Goal: Information Seeking & Learning: Learn about a topic

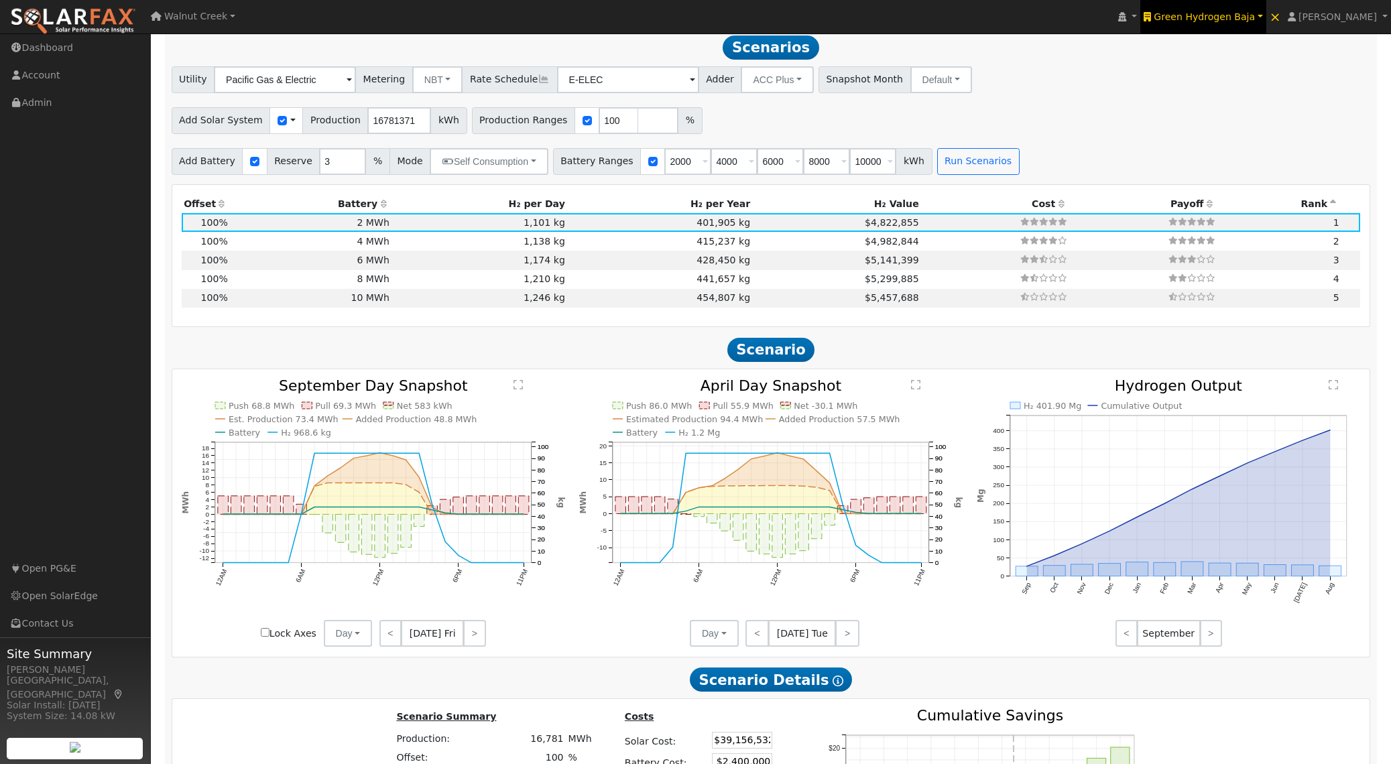
click at [1254, 16] on span "Green Hydrogen Baja" at bounding box center [1203, 16] width 101 height 11
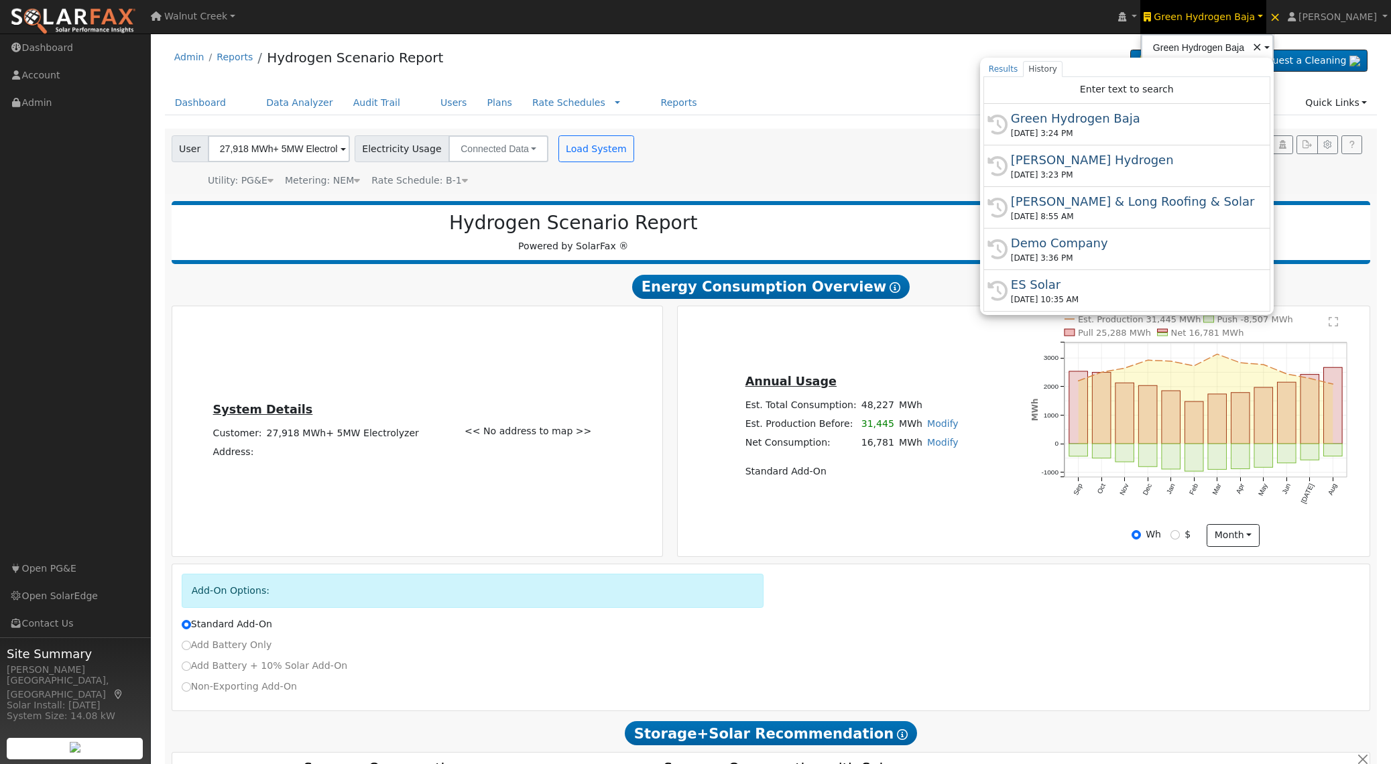
click at [204, 154] on span "User" at bounding box center [190, 148] width 37 height 27
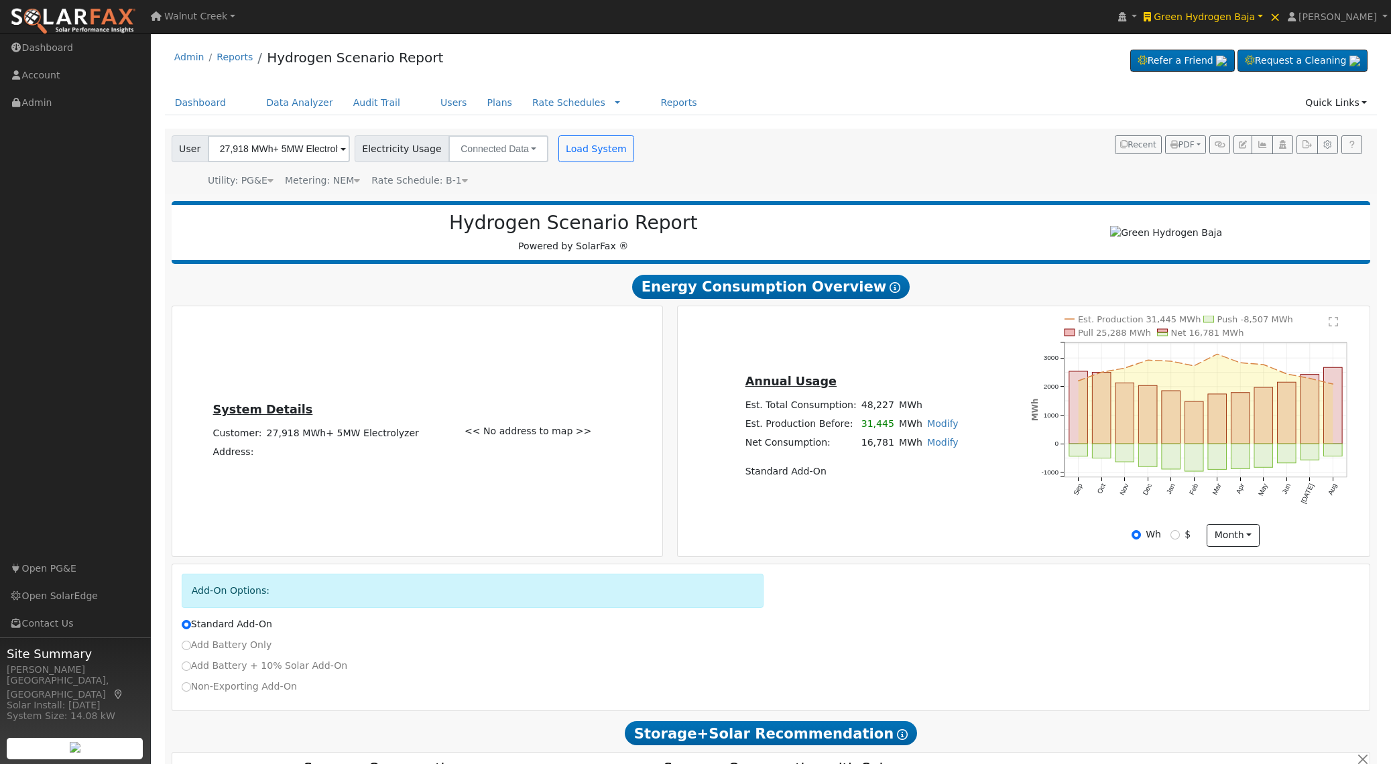
click at [489, 368] on div "<< No address to map >>" at bounding box center [558, 431] width 202 height 231
click at [1078, 414] on rect "onclick=""" at bounding box center [1078, 407] width 19 height 72
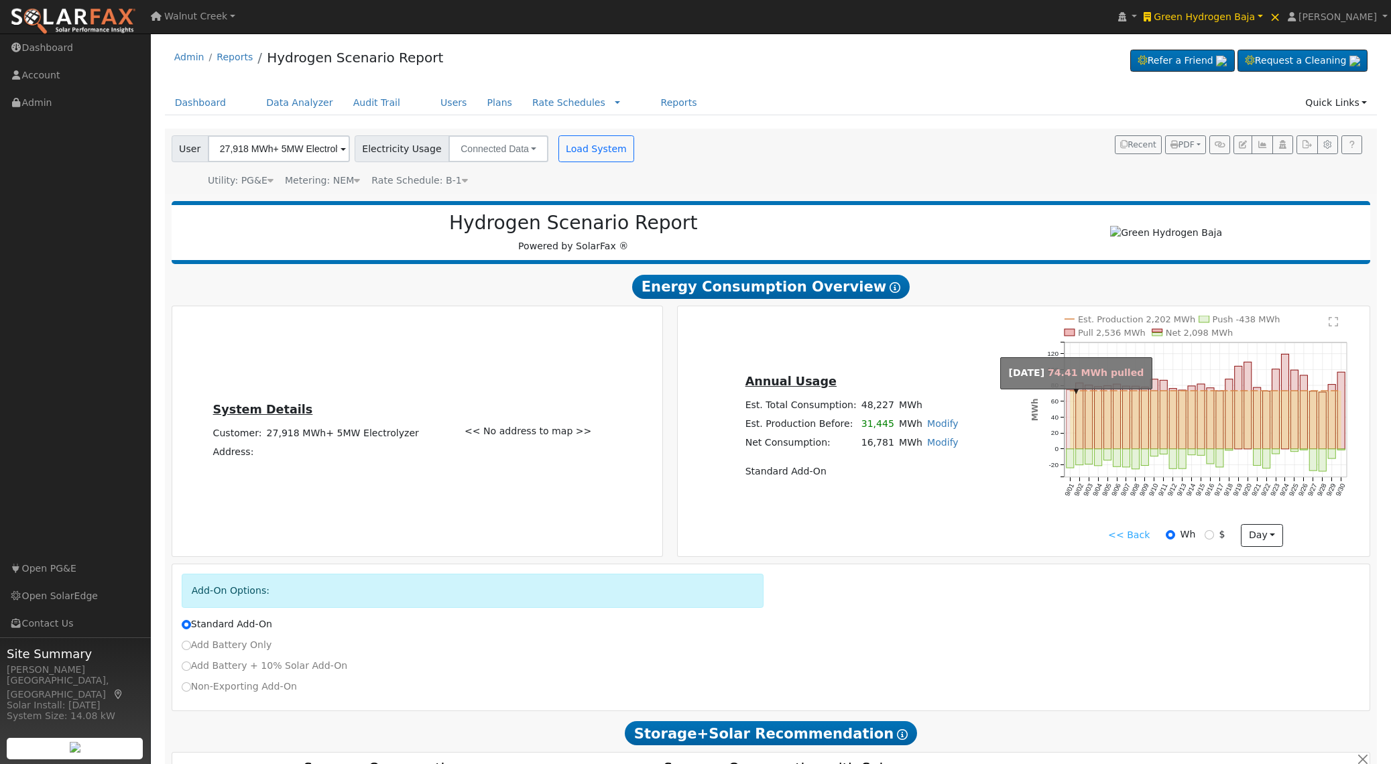
click at [1068, 420] on rect "onclick=""" at bounding box center [1069, 419] width 7 height 59
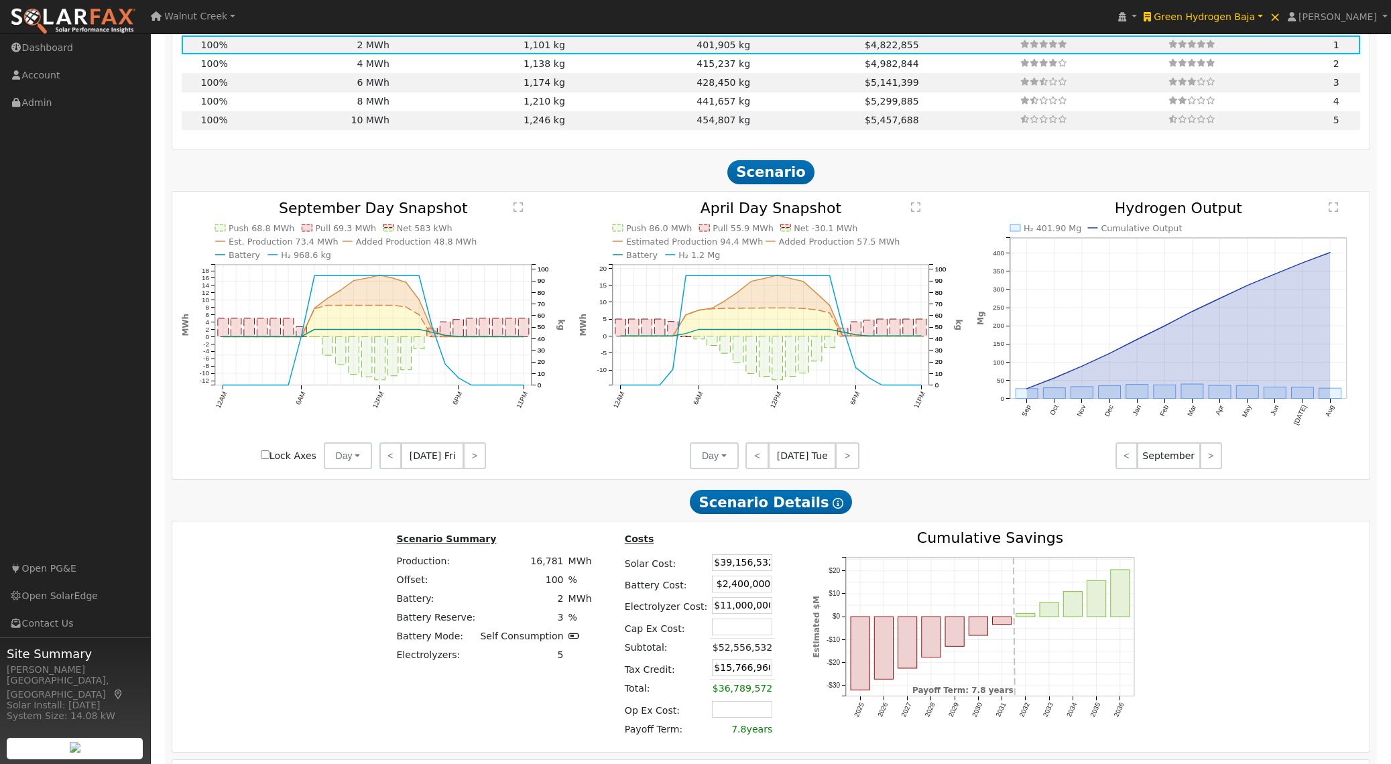
scroll to position [1264, 0]
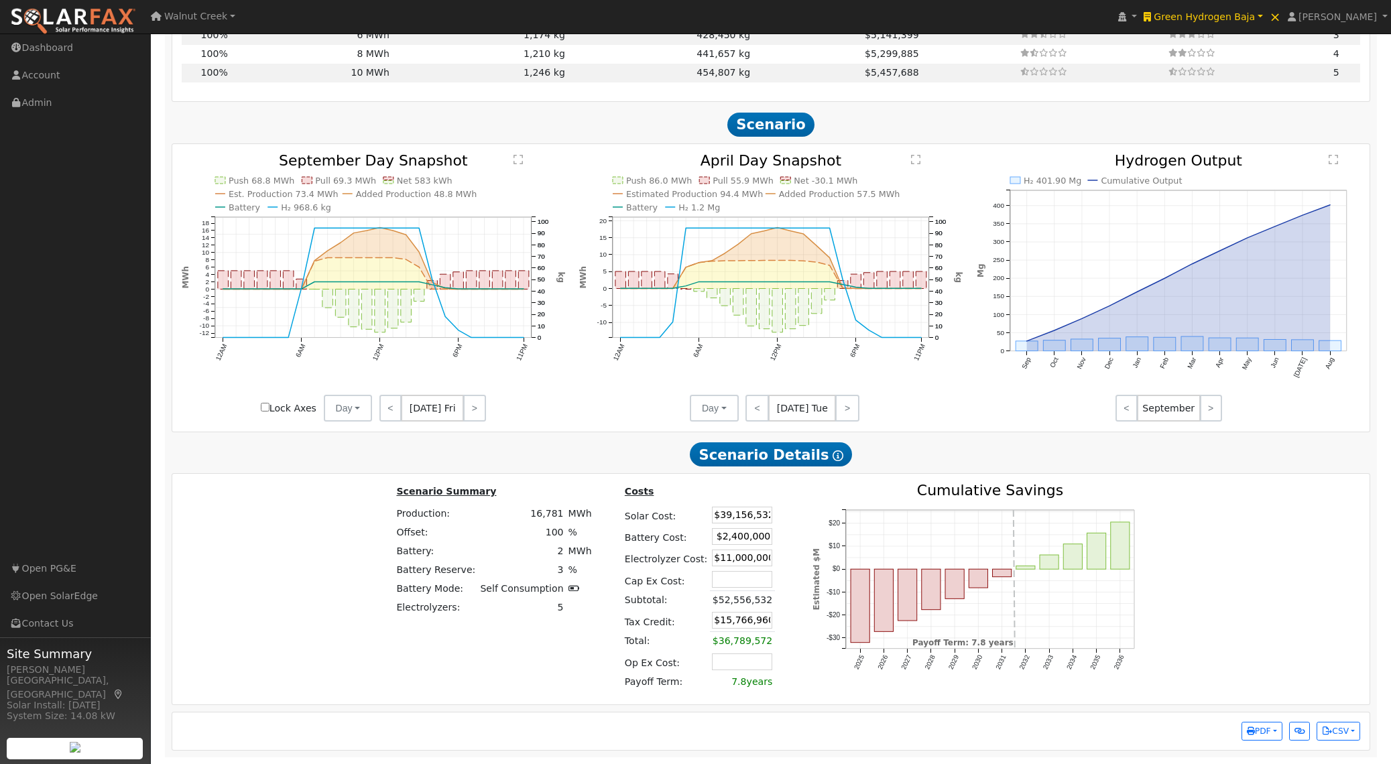
click at [558, 609] on td "5" at bounding box center [522, 607] width 88 height 19
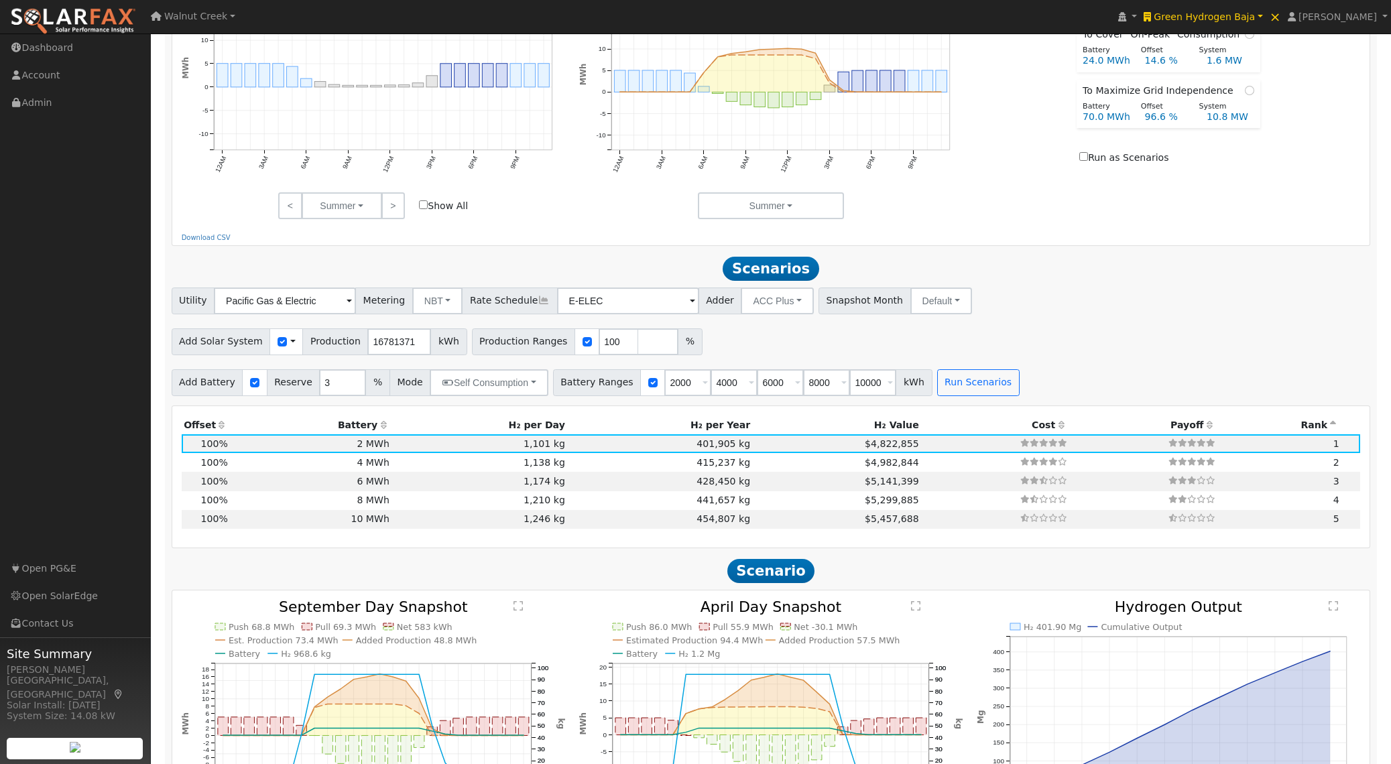
scroll to position [810, 0]
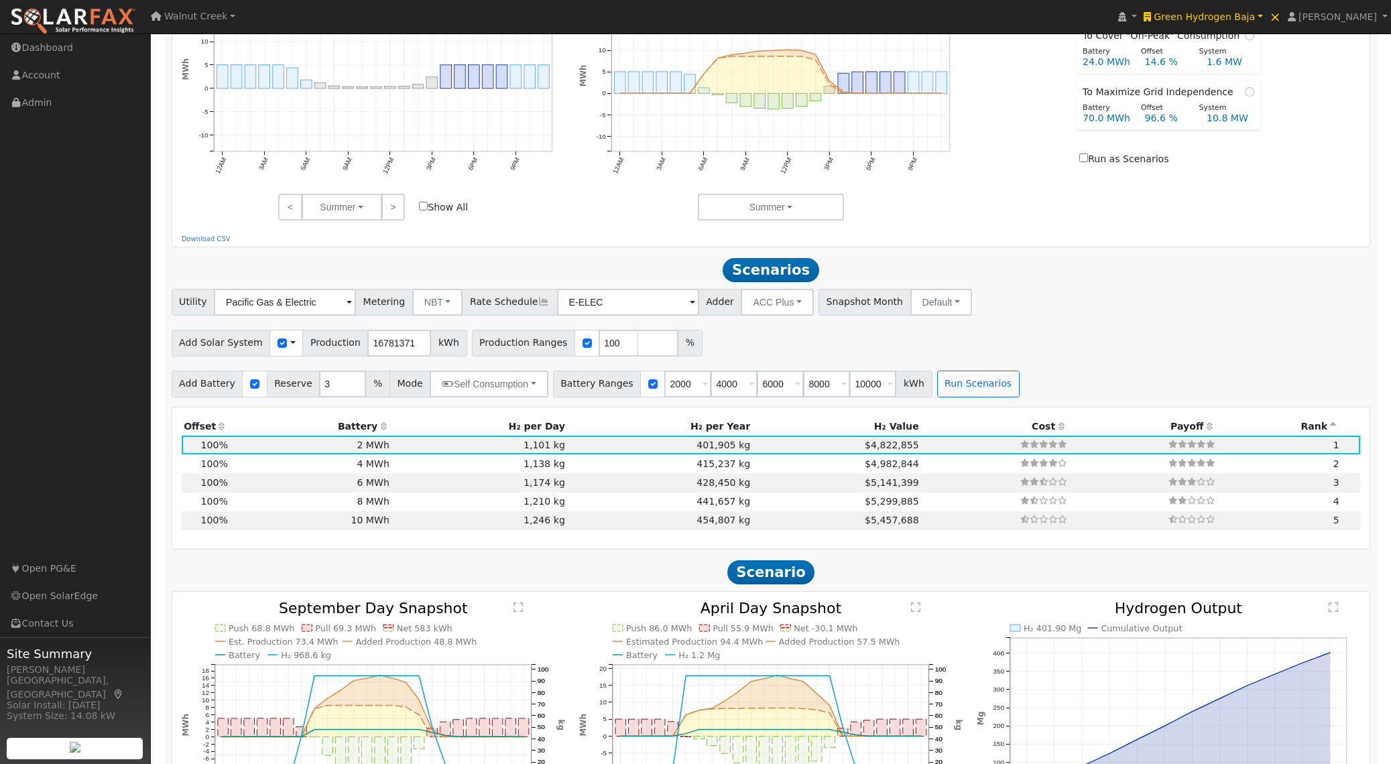
click at [290, 347] on span at bounding box center [292, 343] width 5 height 14
click at [306, 367] on link "Use CSV Data" at bounding box center [331, 366] width 93 height 19
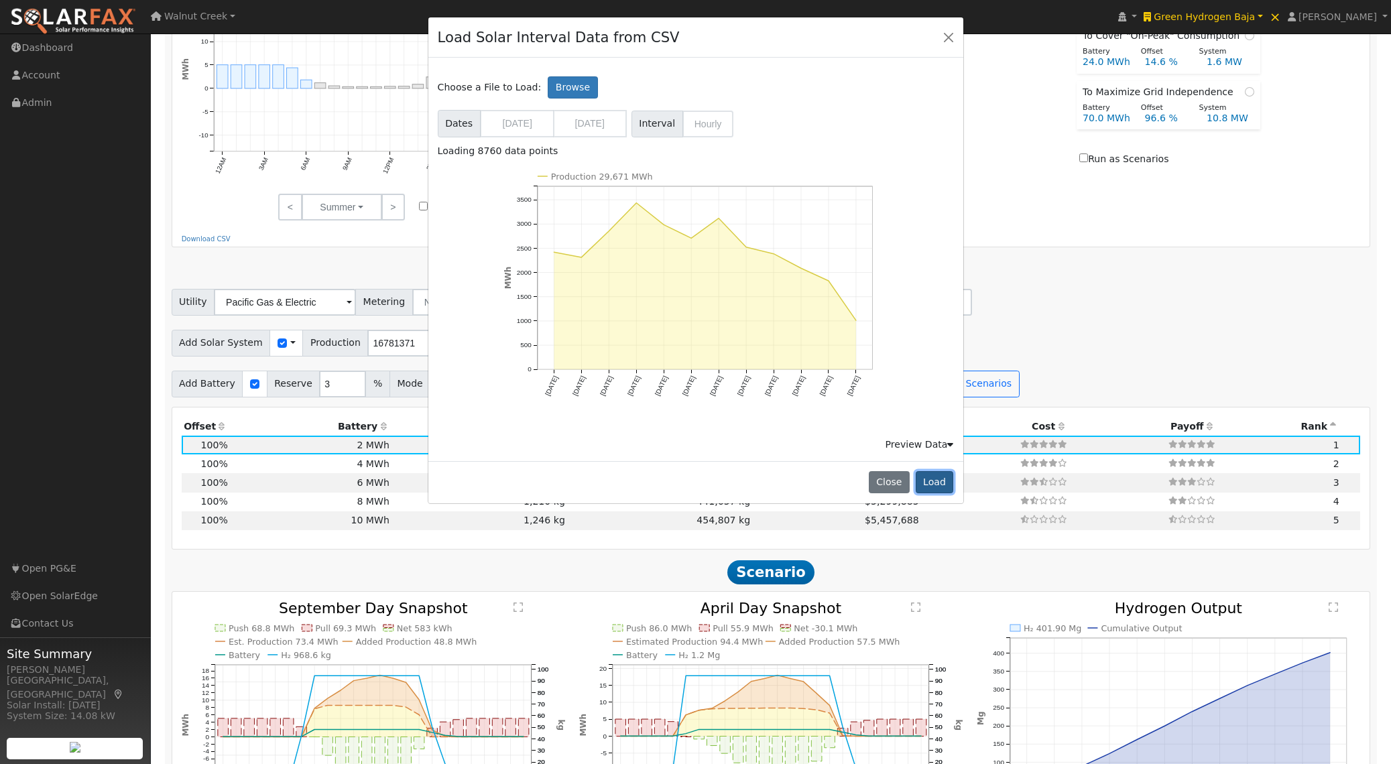
click at [931, 480] on button "Load" at bounding box center [934, 482] width 38 height 23
type input "29669382"
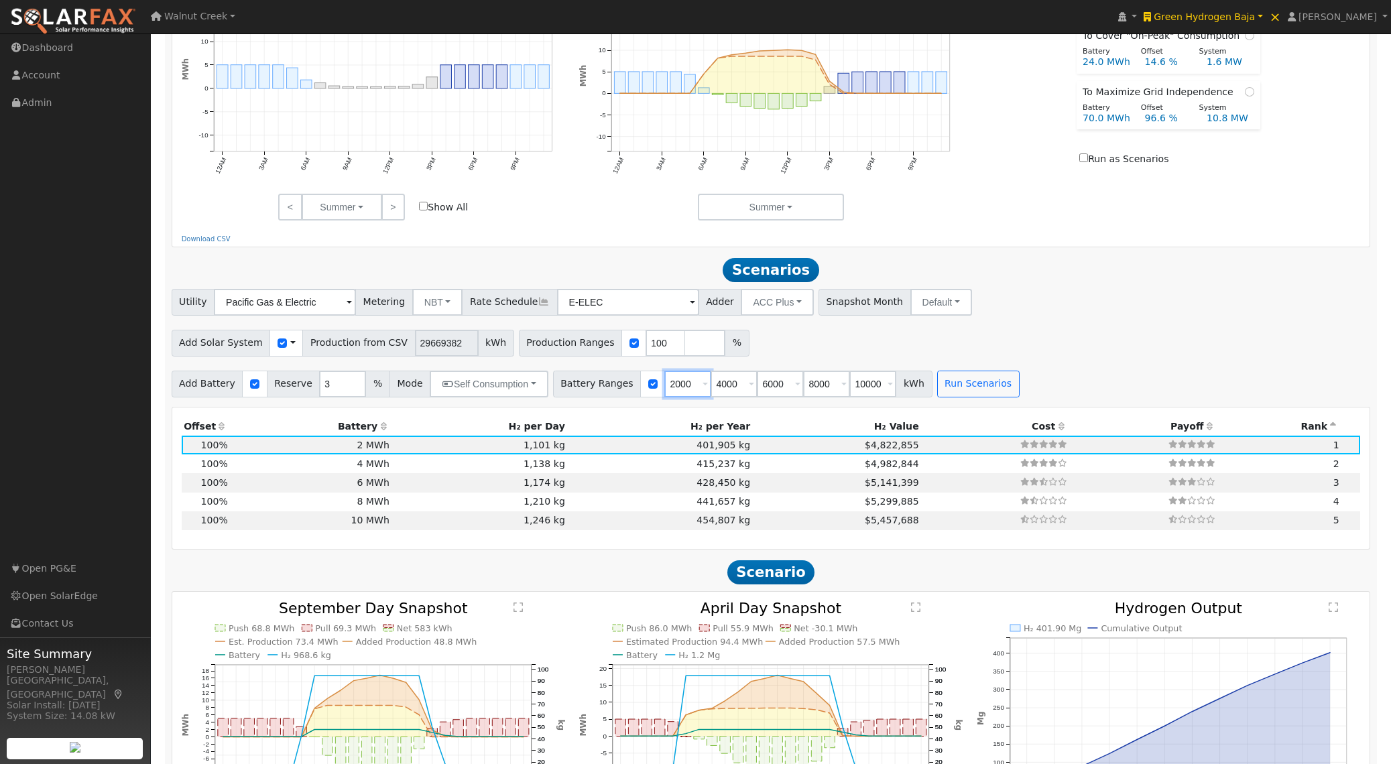
click at [682, 390] on input "2000" at bounding box center [687, 384] width 47 height 27
type input "6000"
type input "8000"
type input "10000"
type input "6000"
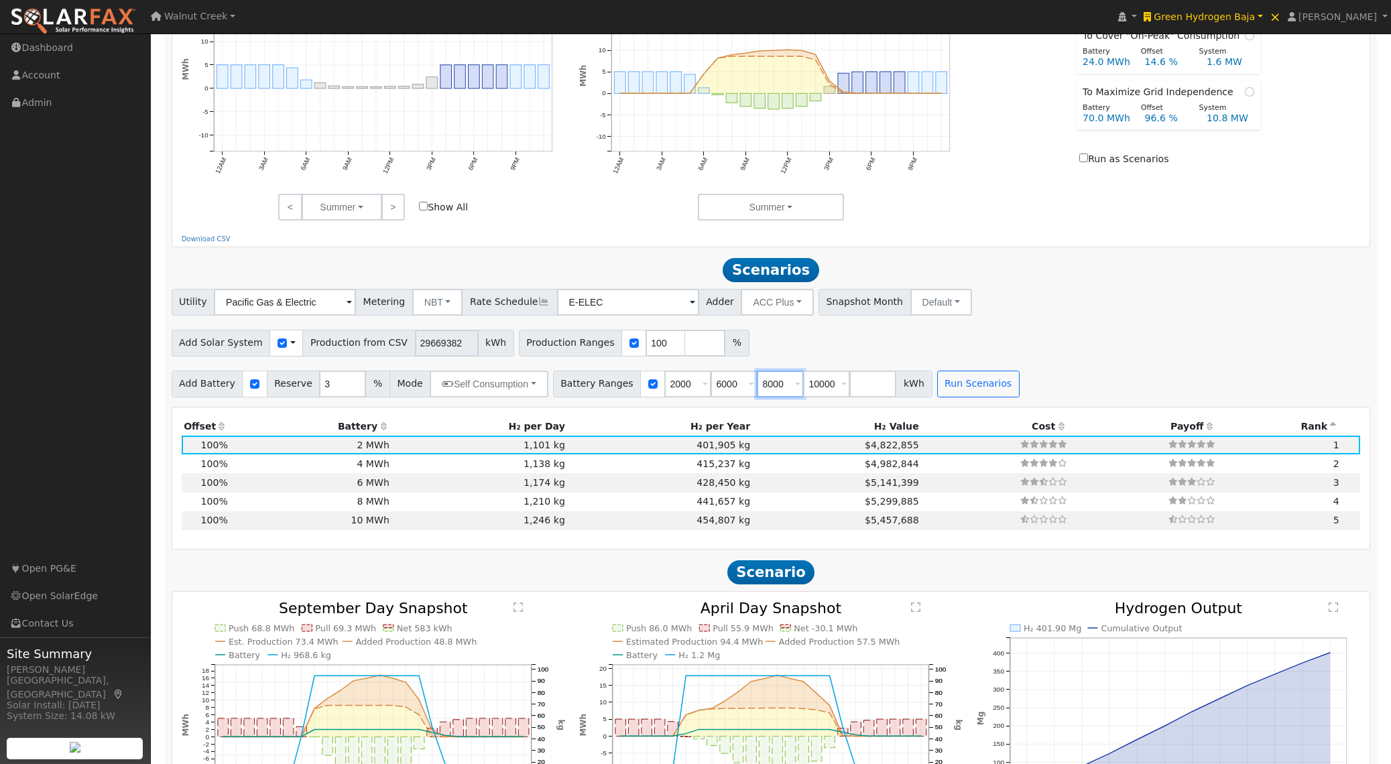
type input "10000"
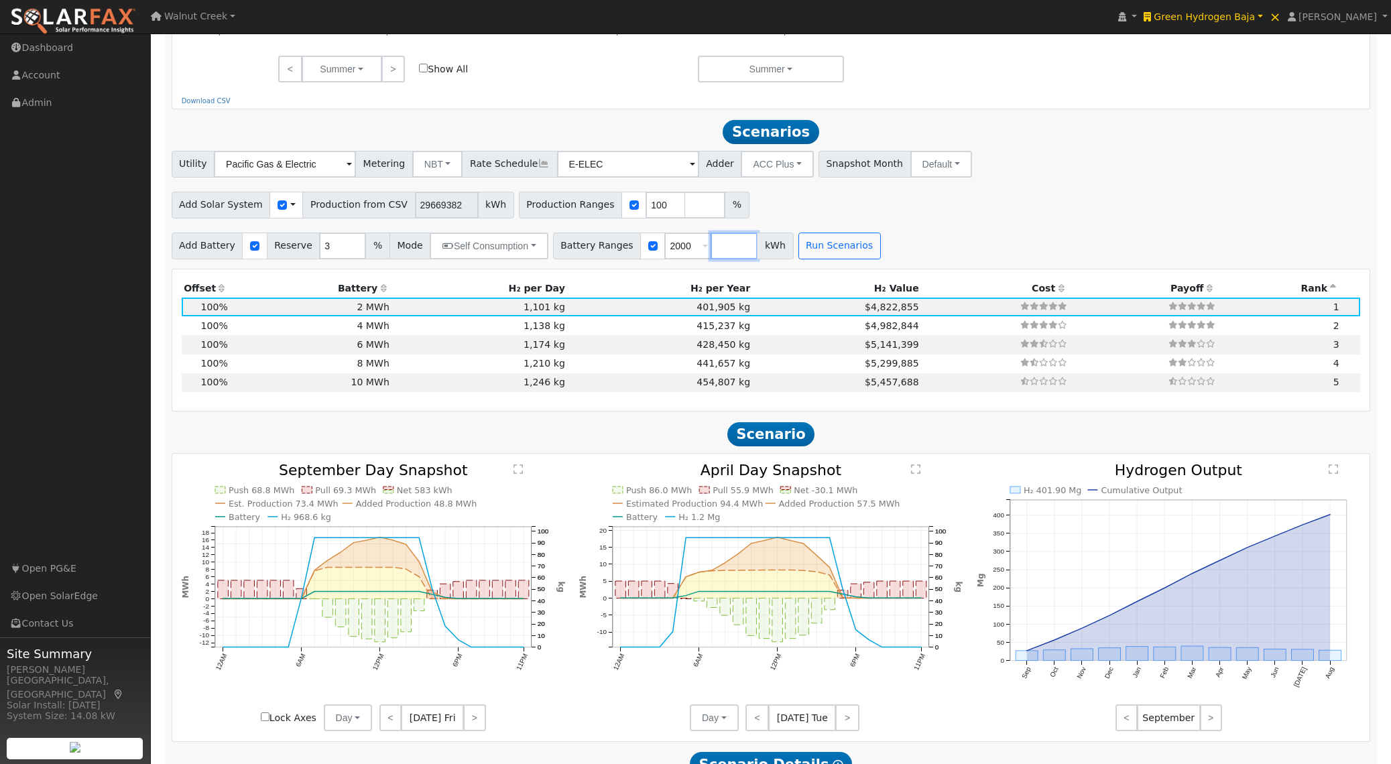
scroll to position [946, 0]
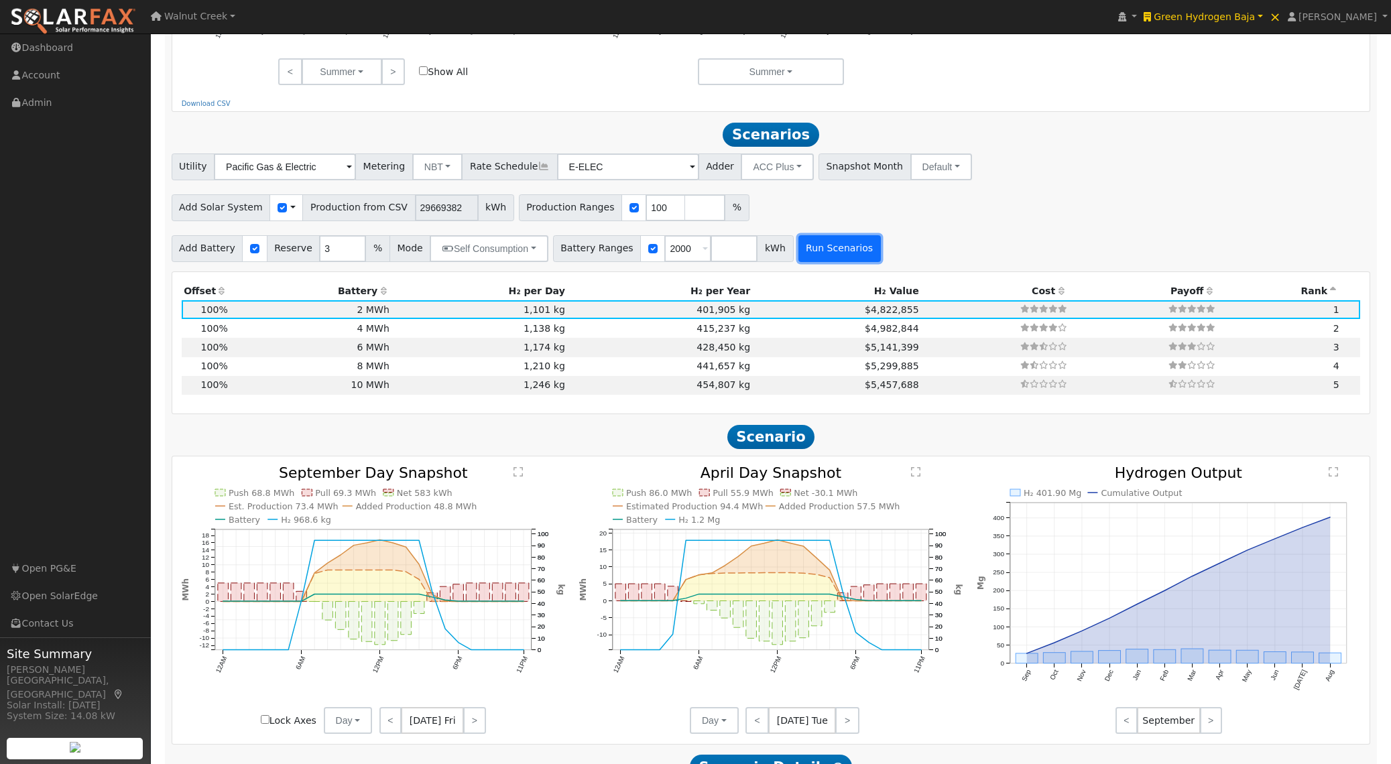
click at [826, 249] on button "Run Scenarios" at bounding box center [839, 248] width 82 height 27
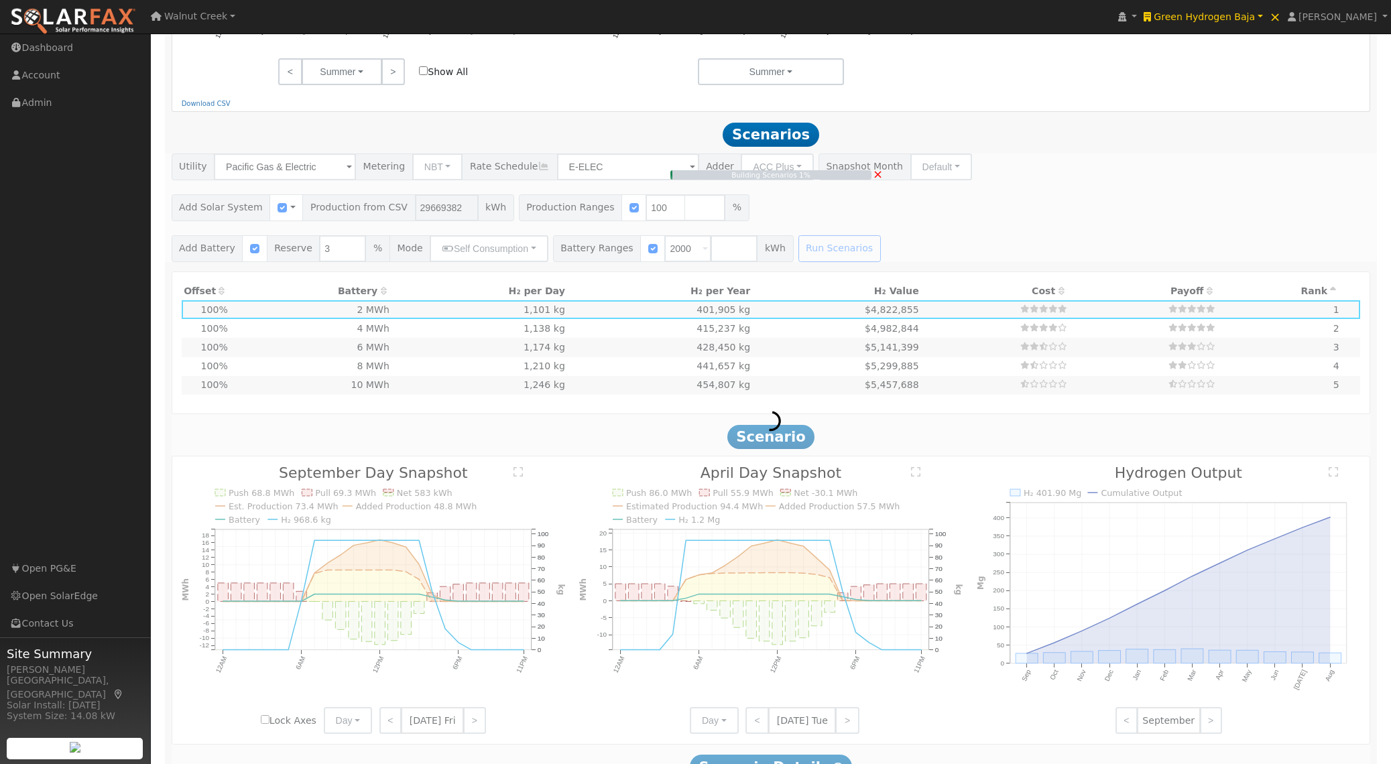
type input "$69,228,558"
type input "$8,624,000"
type input "$24,075,767"
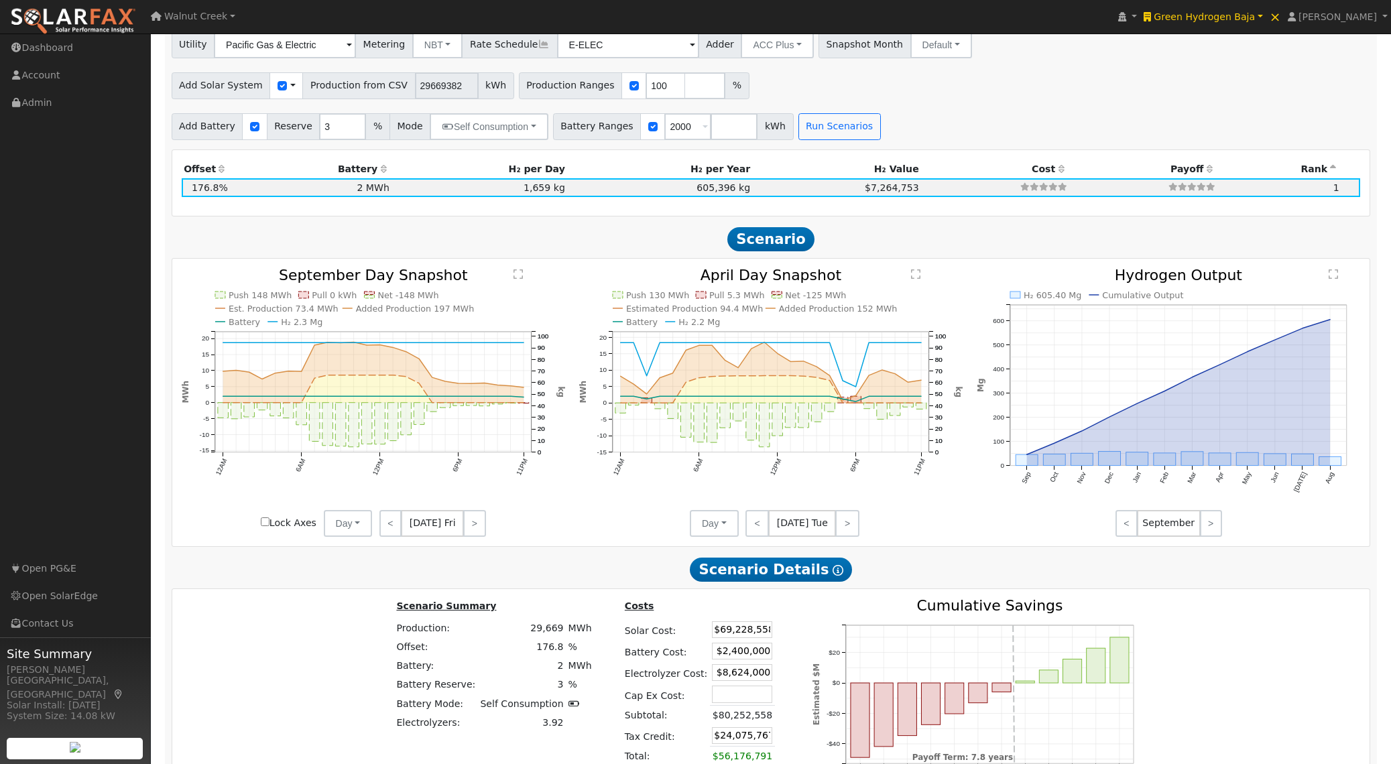
scroll to position [1069, 0]
click at [573, 256] on div "Production Offset Battery Reserve Mode ACC Push Incentive H₂ per Day H₂ per Yea…" at bounding box center [771, 483] width 1199 height 671
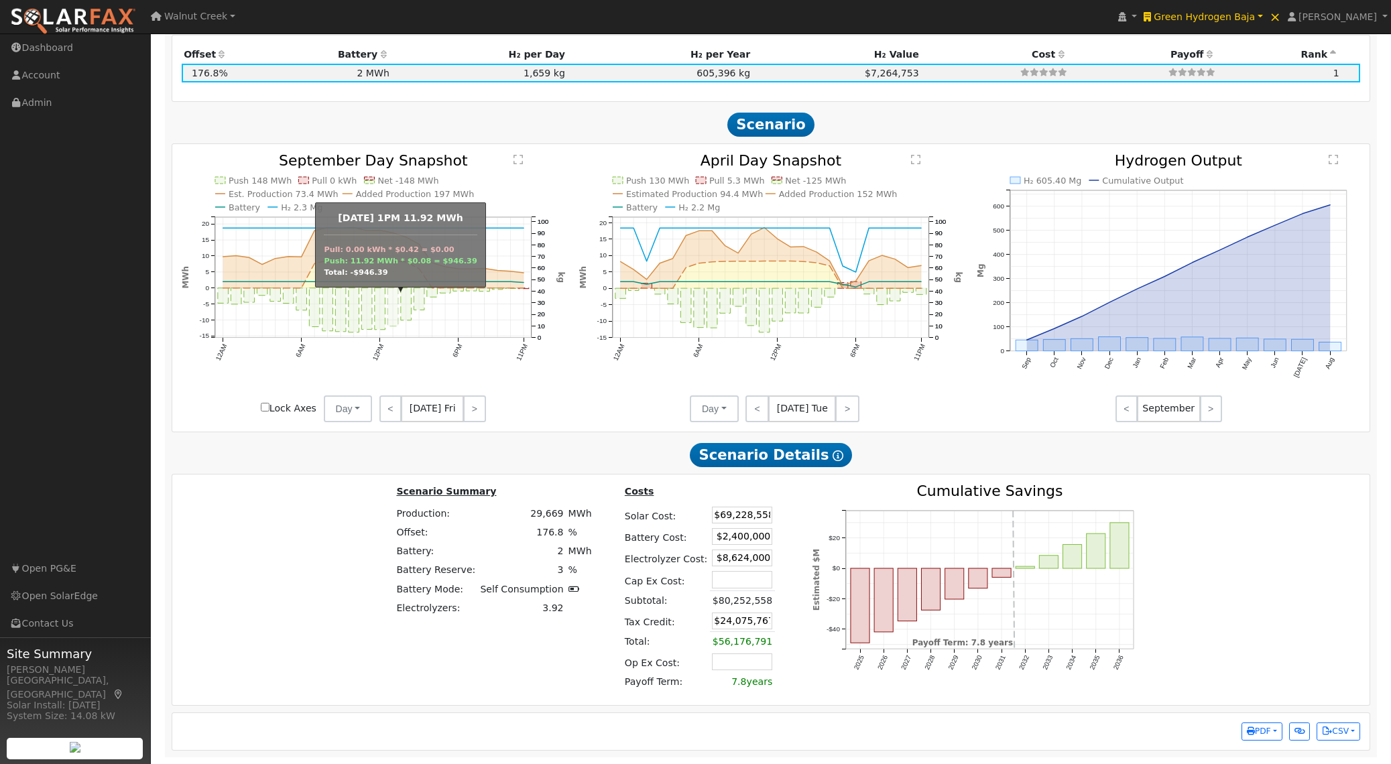
scroll to position [1188, 0]
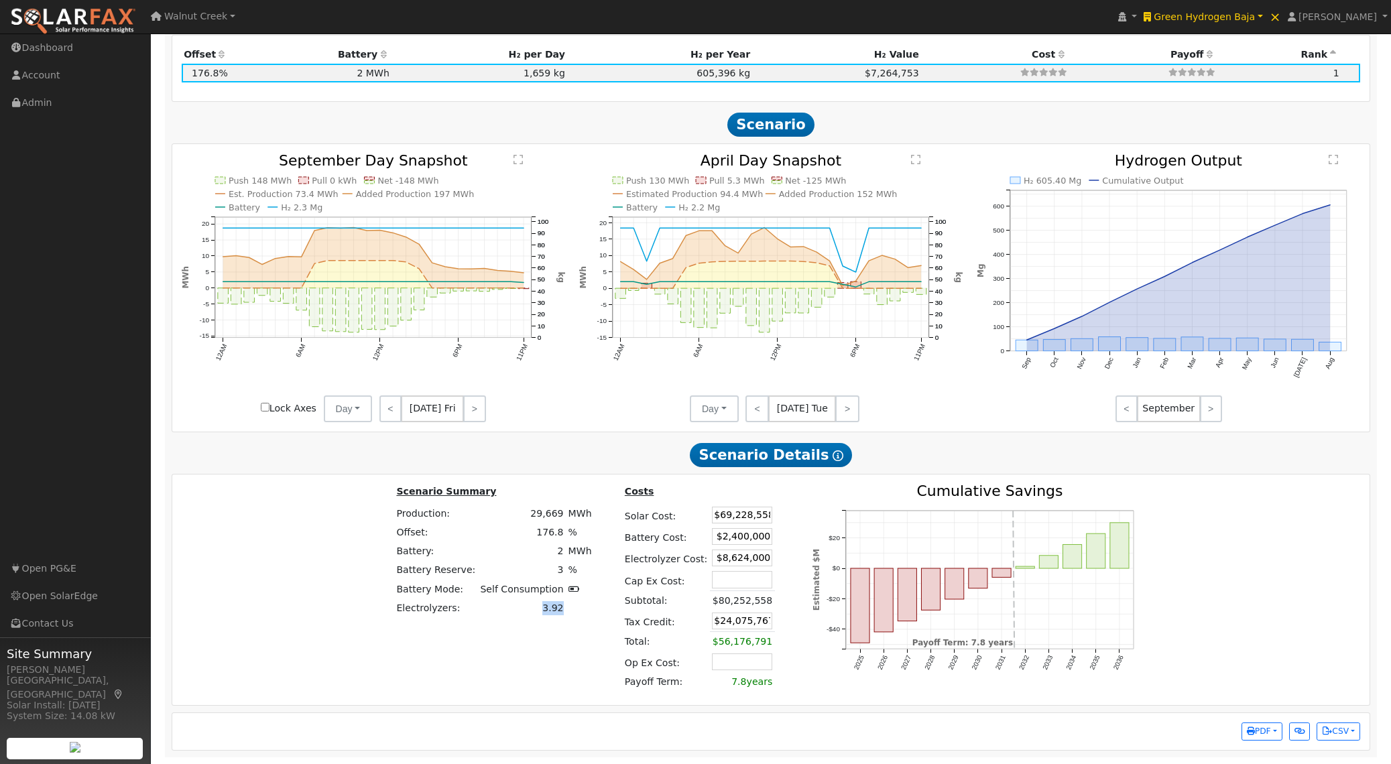
drag, startPoint x: 537, startPoint y: 608, endPoint x: 564, endPoint y: 607, distance: 26.2
click at [564, 607] on tr "Electrolyzers: 3.92" at bounding box center [494, 607] width 200 height 19
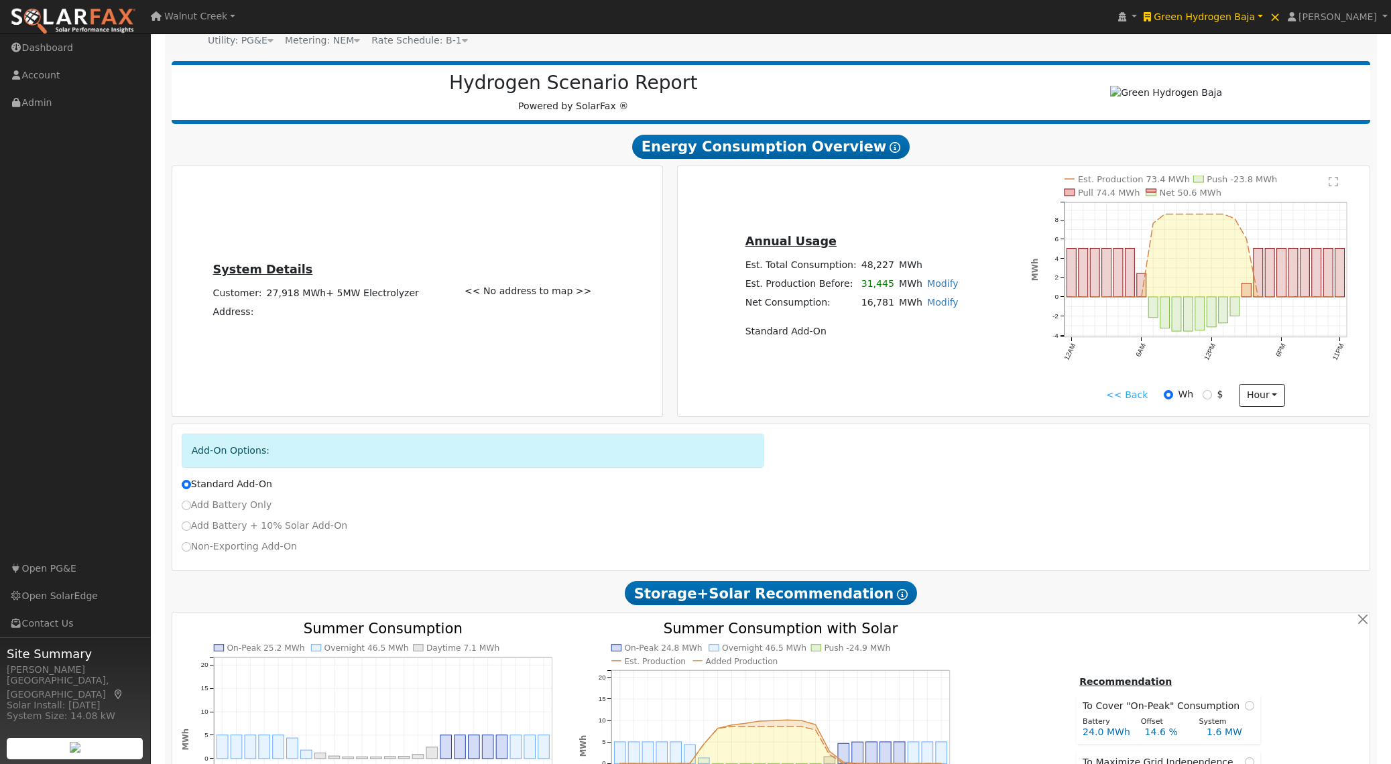
scroll to position [0, 0]
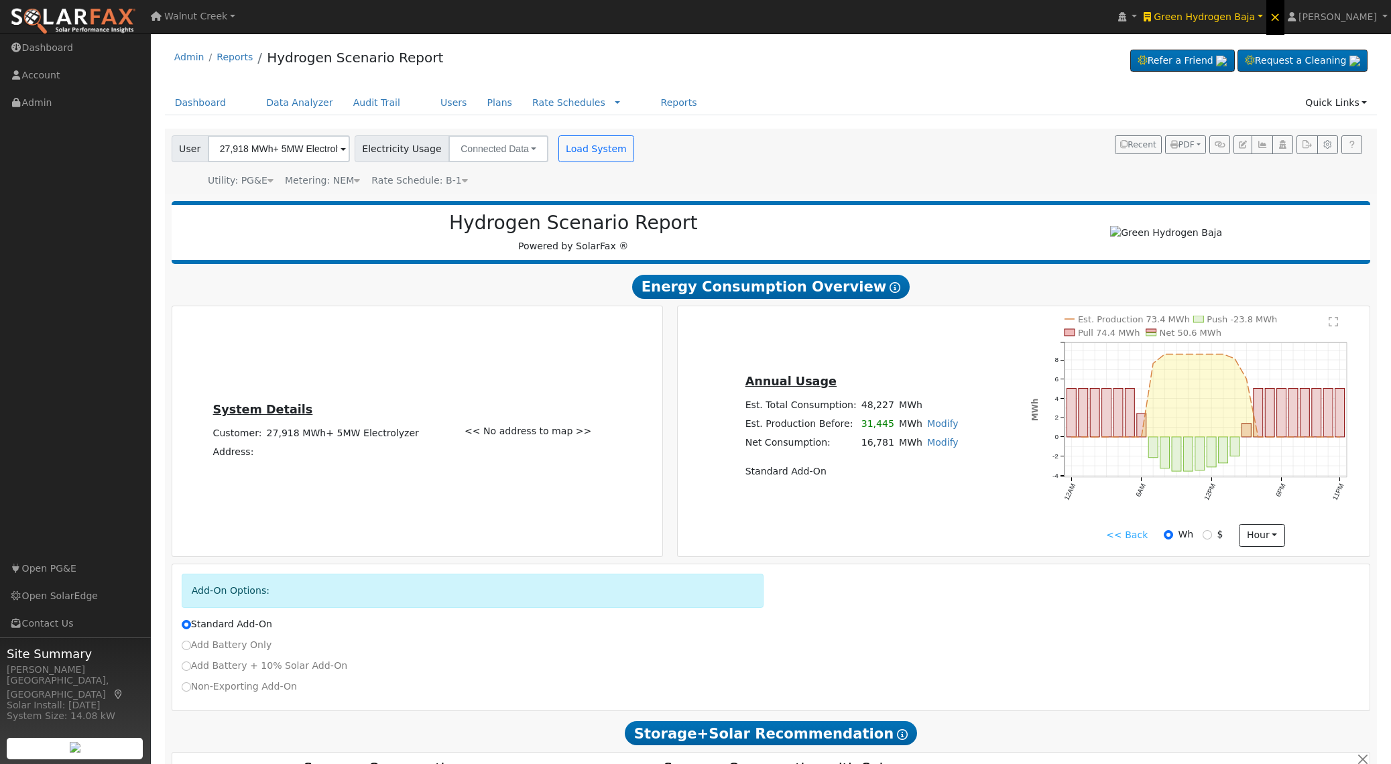
click at [1281, 17] on span "×" at bounding box center [1274, 17] width 11 height 16
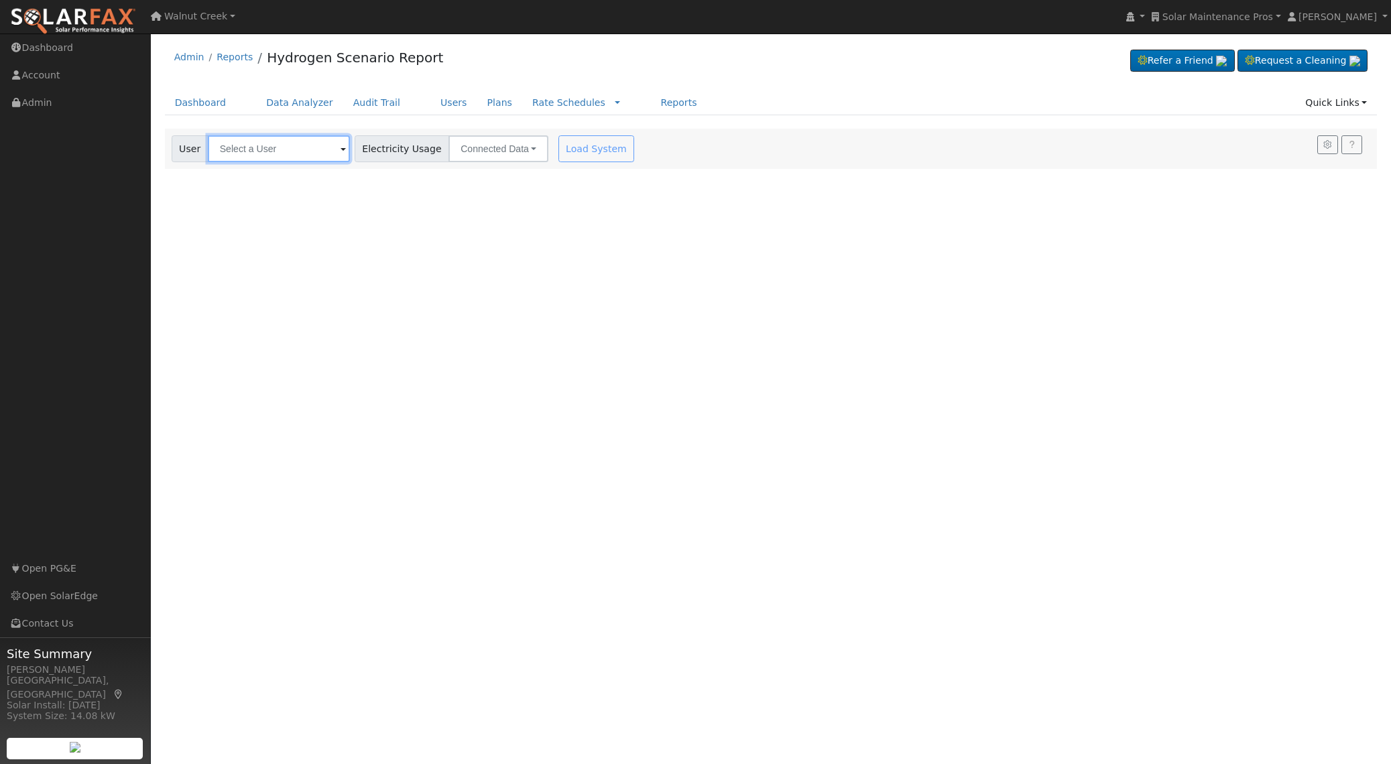
click at [277, 153] on input "text" at bounding box center [279, 148] width 142 height 27
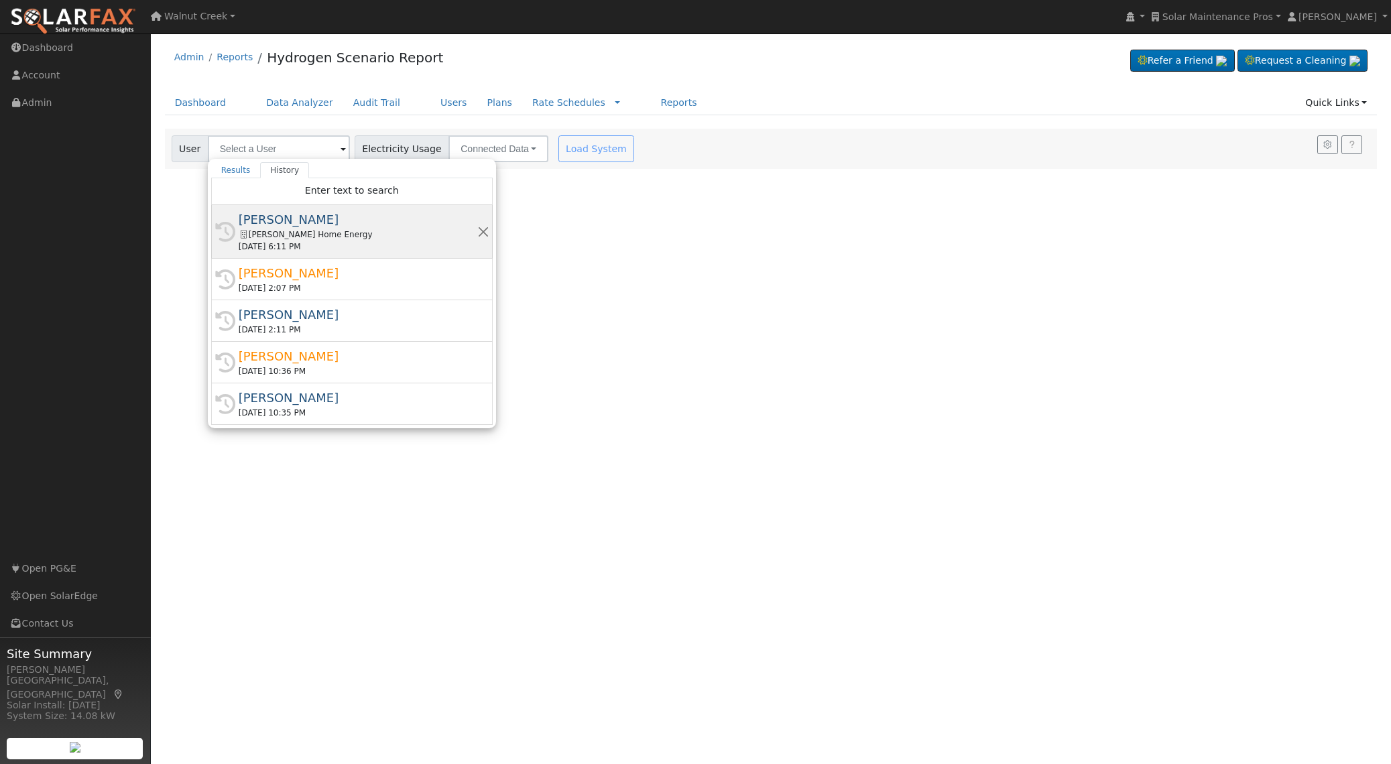
click at [323, 237] on div "[PERSON_NAME] Home Energy" at bounding box center [358, 235] width 239 height 12
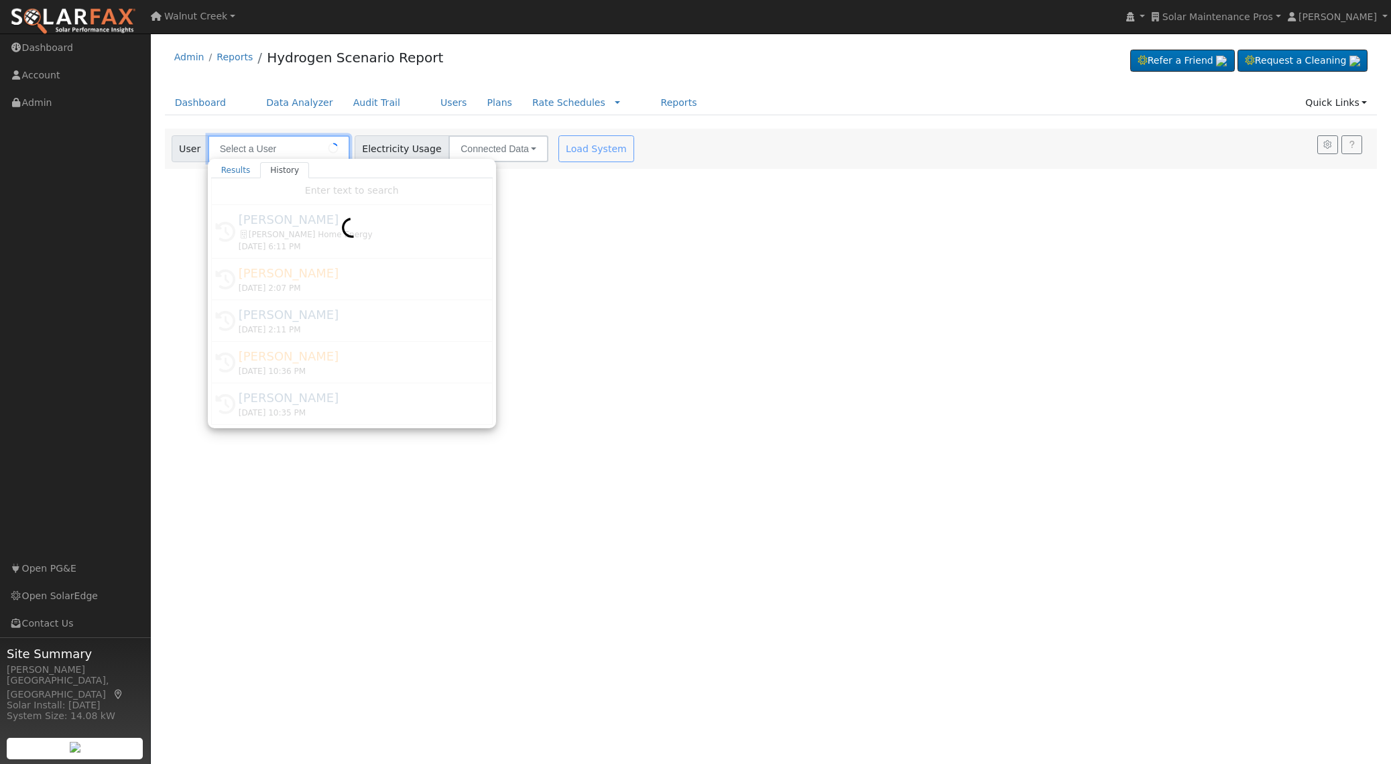
type input "[PERSON_NAME]"
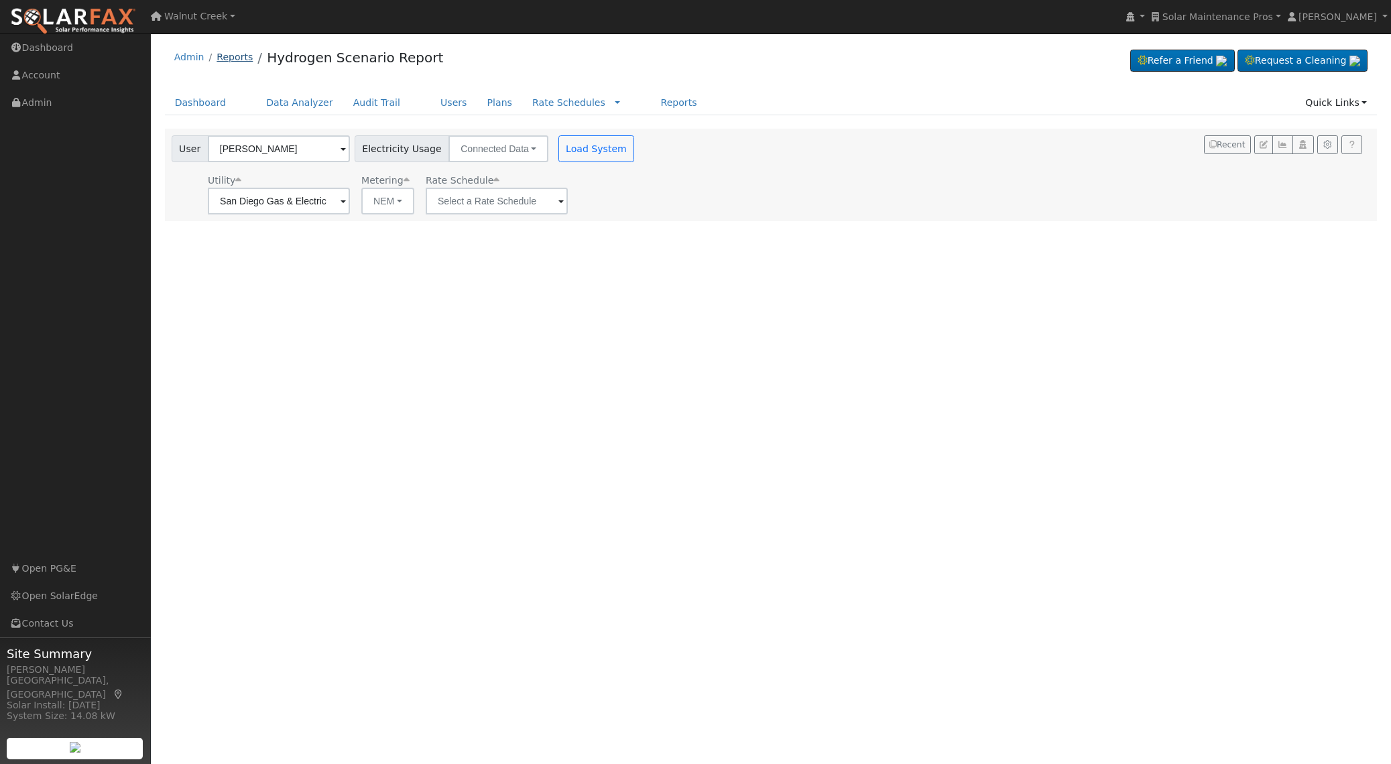
click at [231, 60] on link "Reports" at bounding box center [234, 57] width 36 height 11
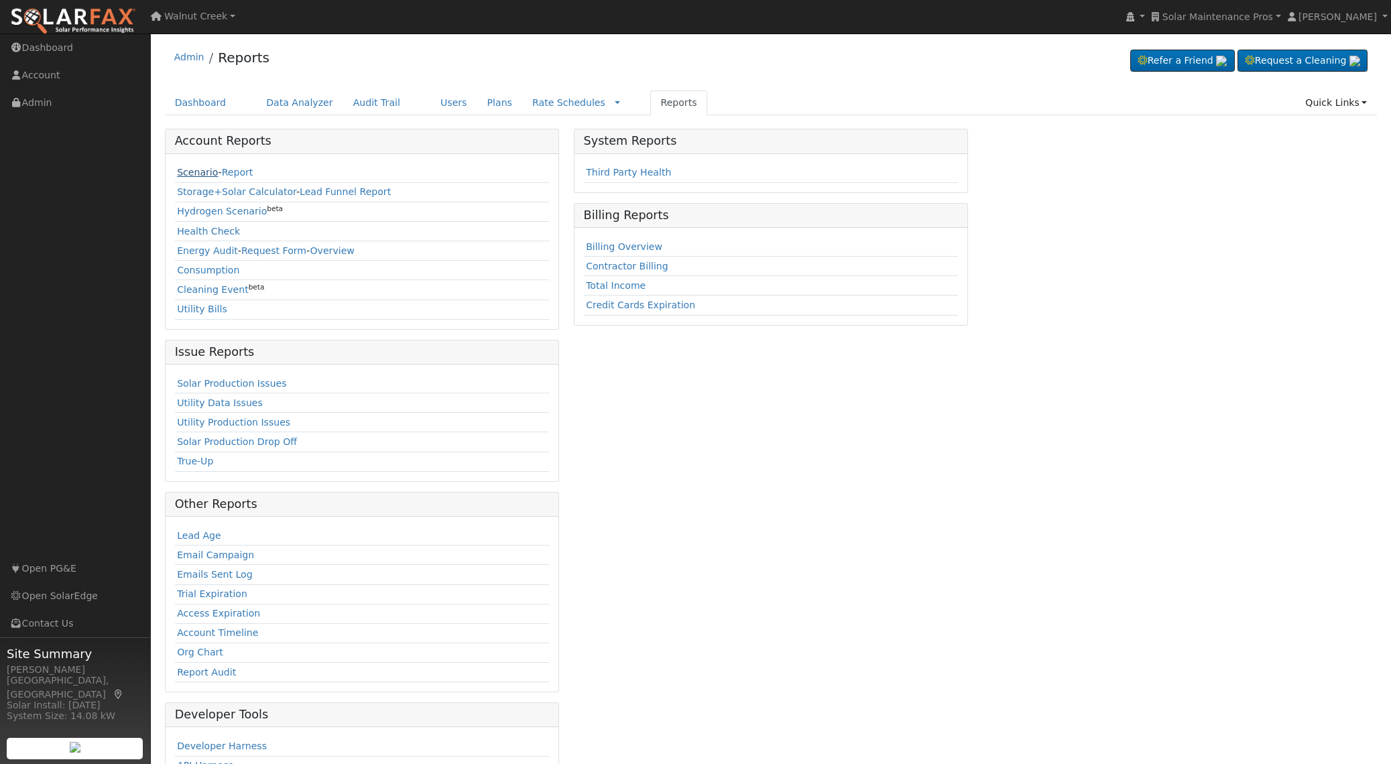
click at [204, 168] on link "Scenario" at bounding box center [197, 172] width 41 height 11
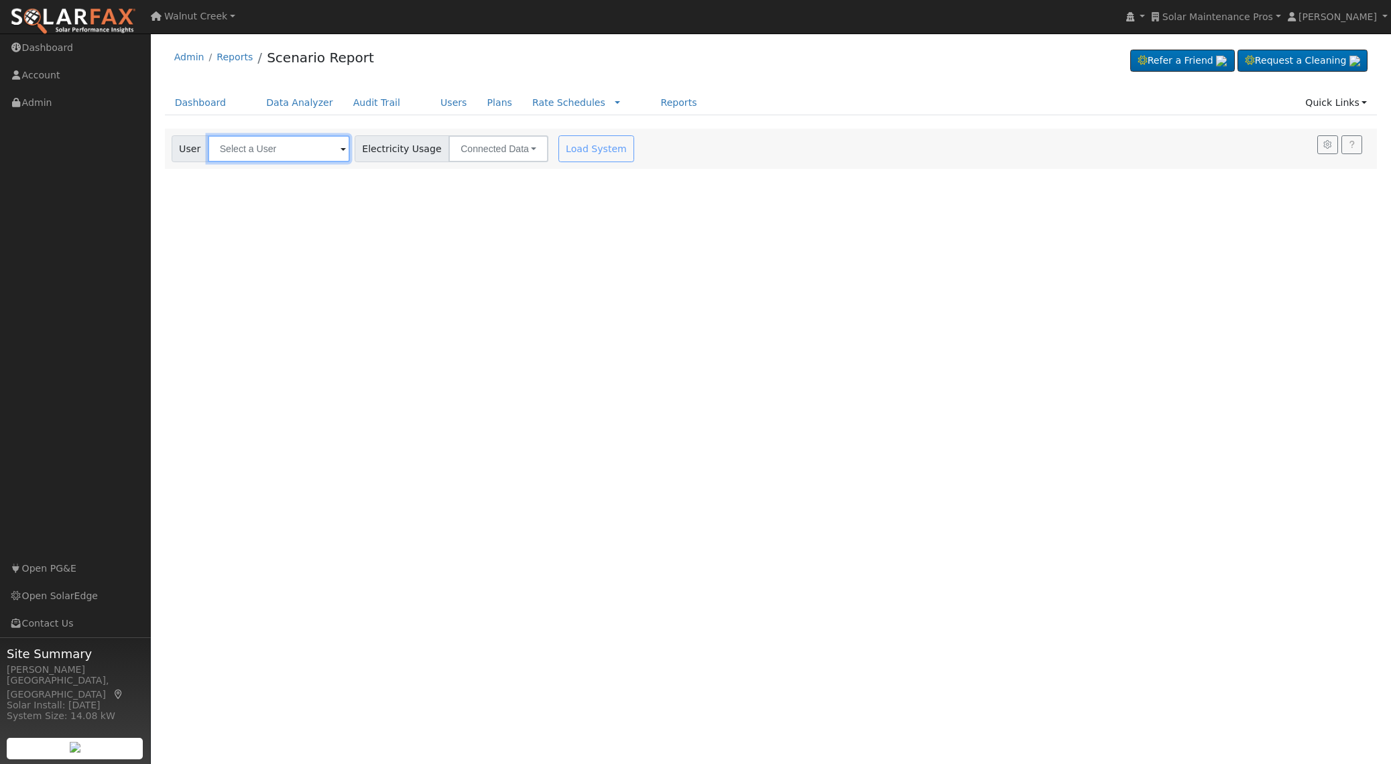
click at [303, 153] on input "text" at bounding box center [279, 148] width 142 height 27
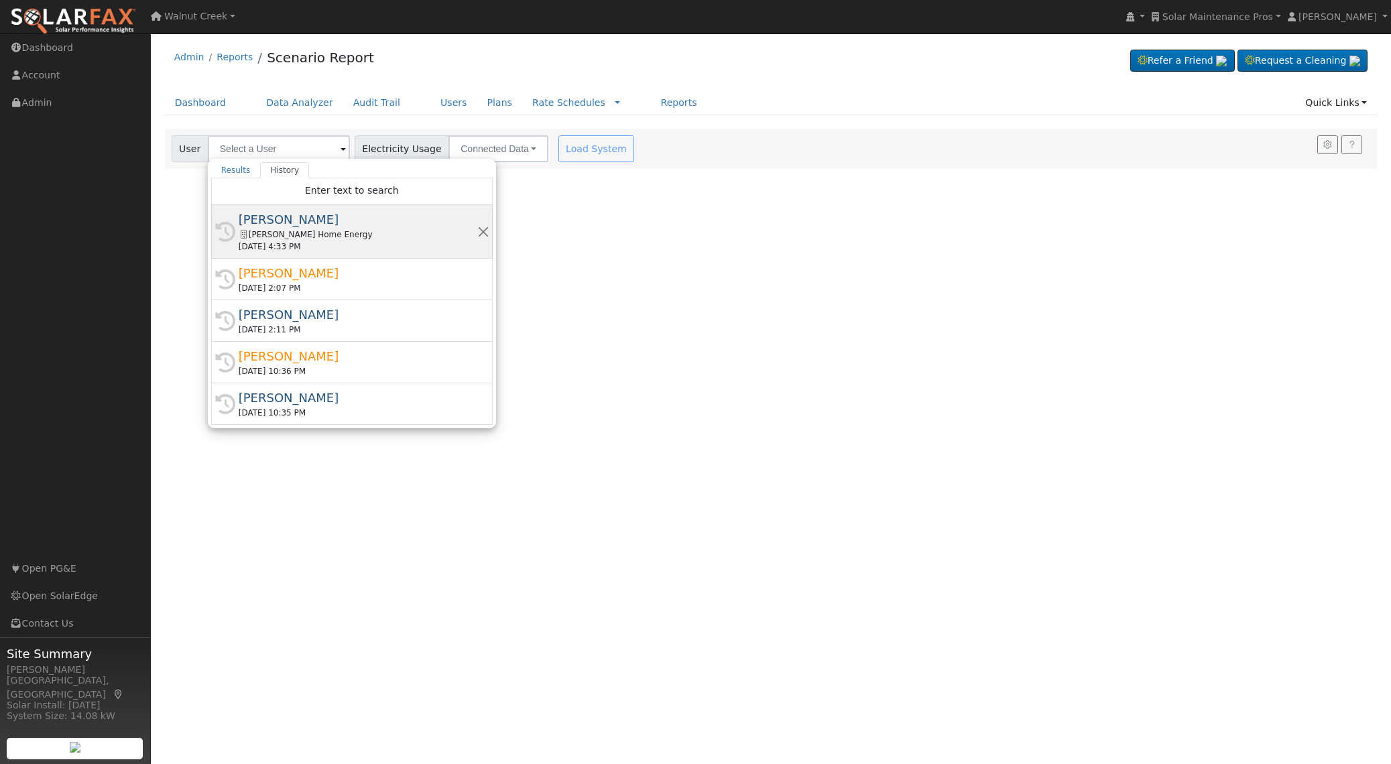
click at [316, 227] on div "[PERSON_NAME]" at bounding box center [358, 219] width 239 height 18
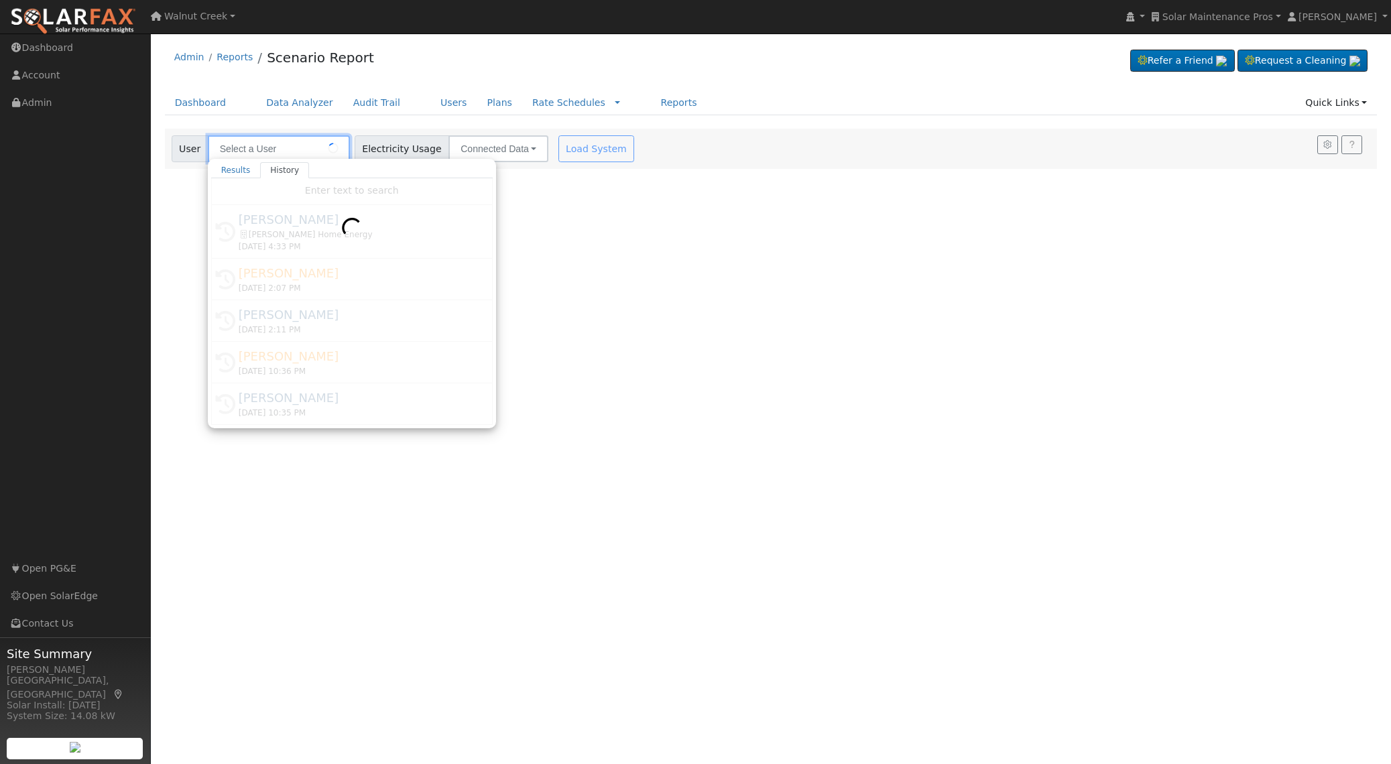
type input "[PERSON_NAME]"
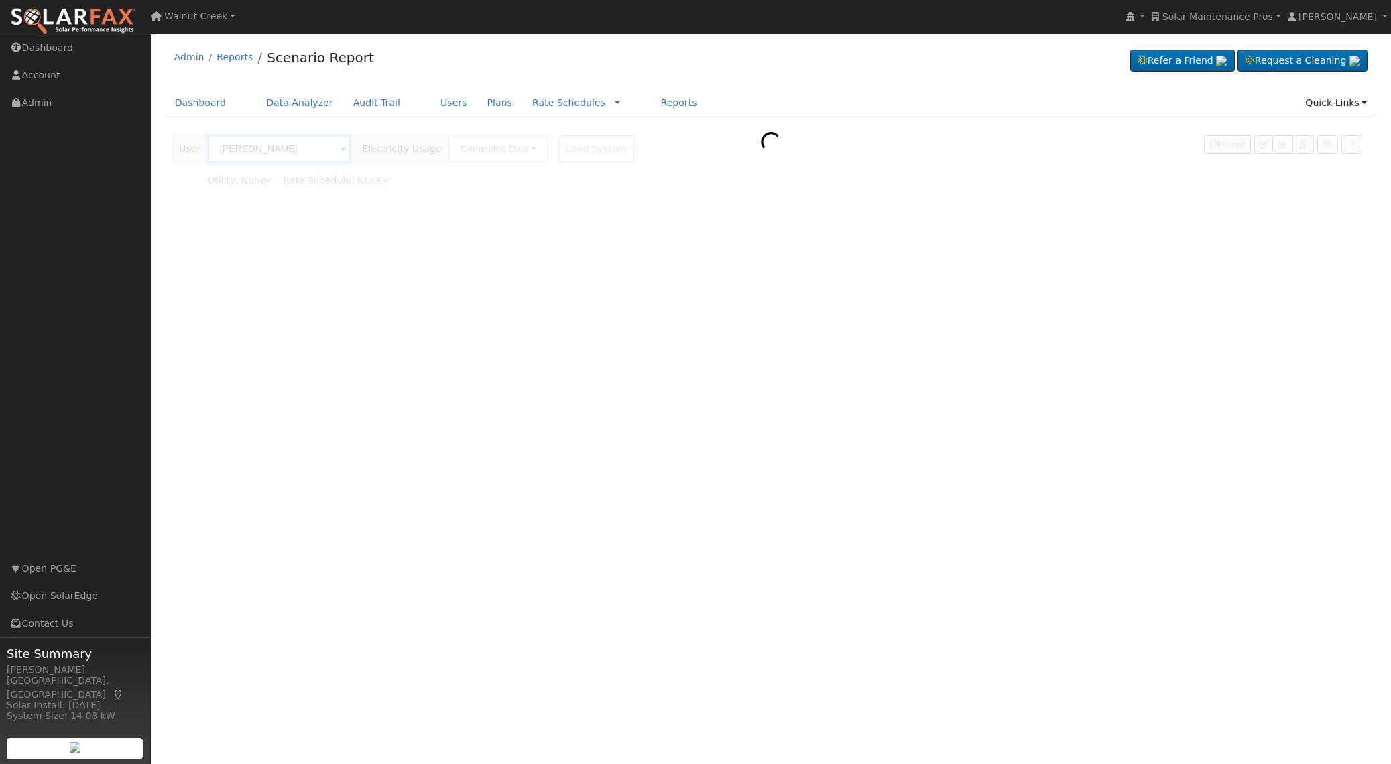
type input "San Diego Gas & Electric"
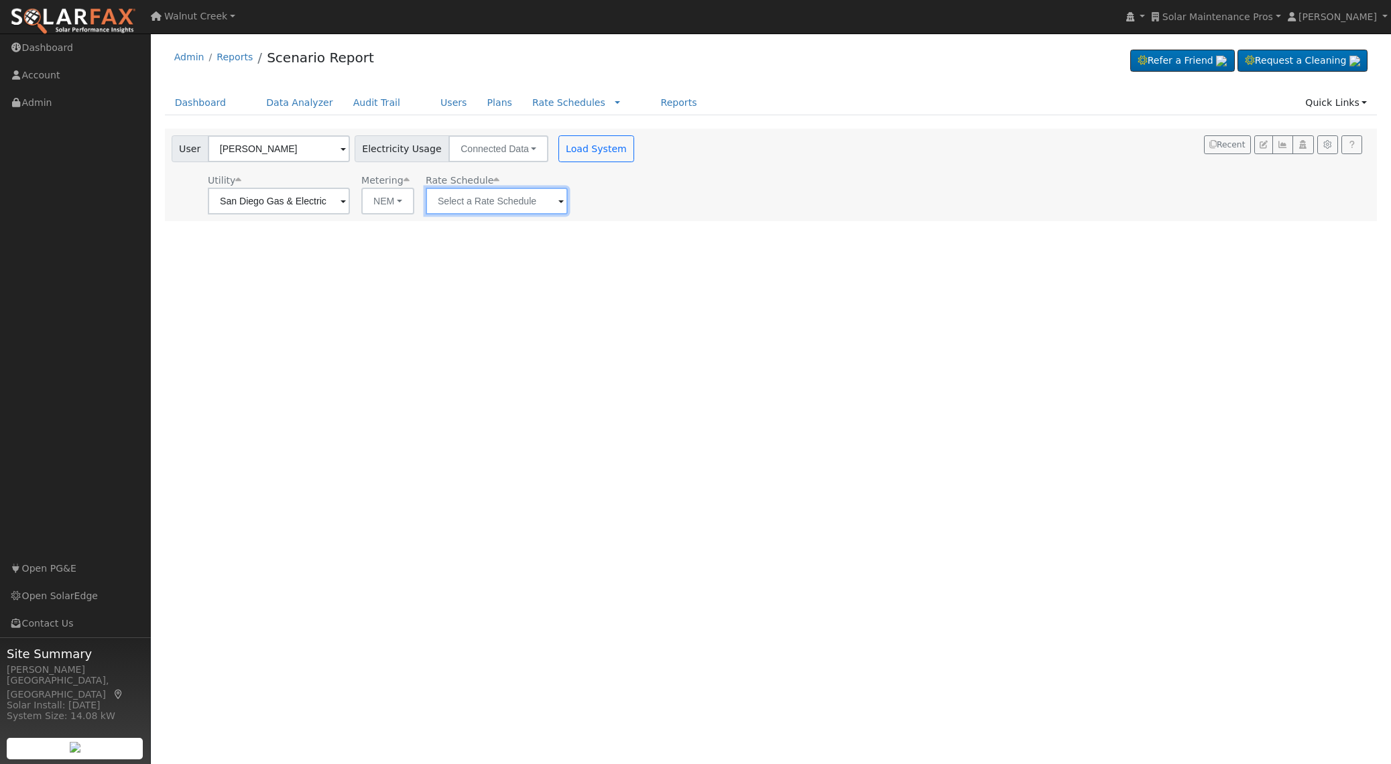
click at [506, 205] on input "text" at bounding box center [497, 201] width 142 height 27
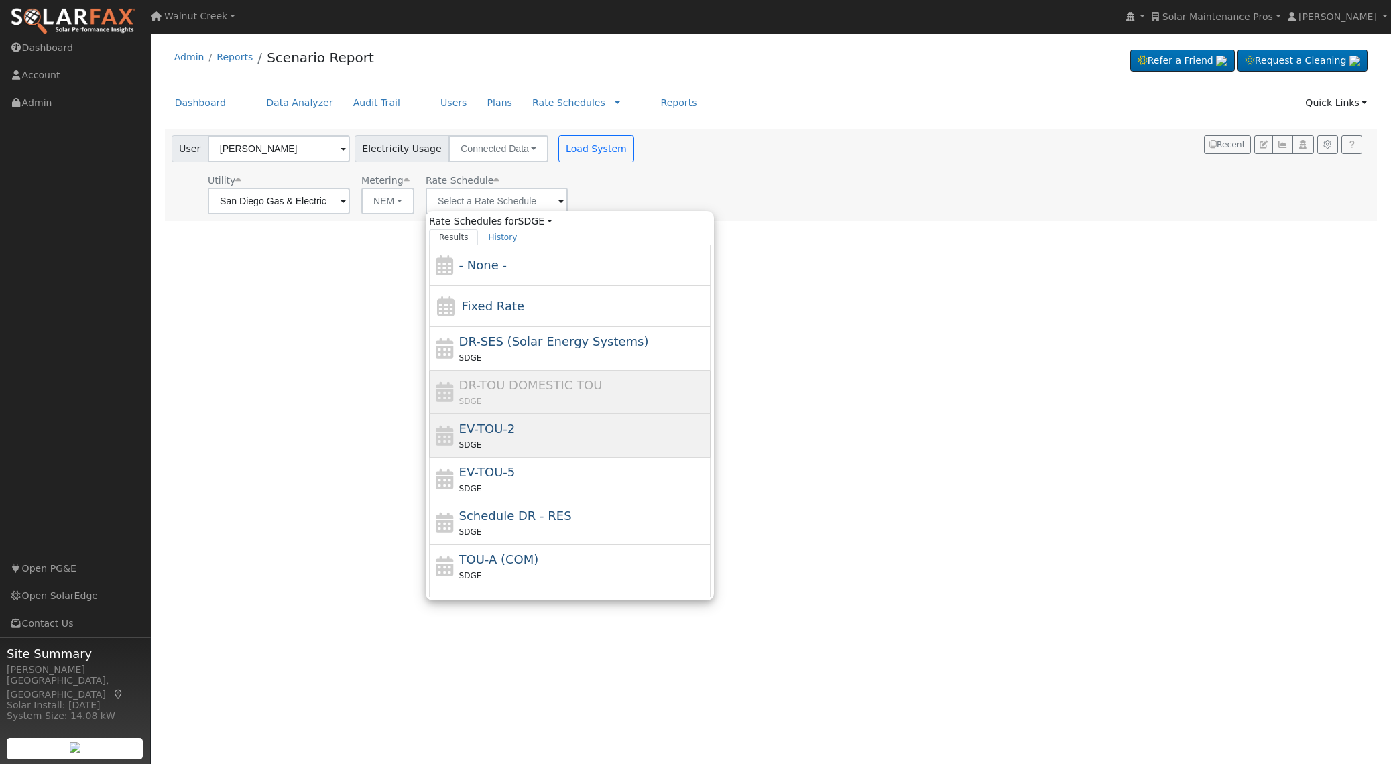
click at [563, 434] on div "EV-TOU-2 SDGE" at bounding box center [583, 435] width 249 height 32
type input "EV-TOU-2"
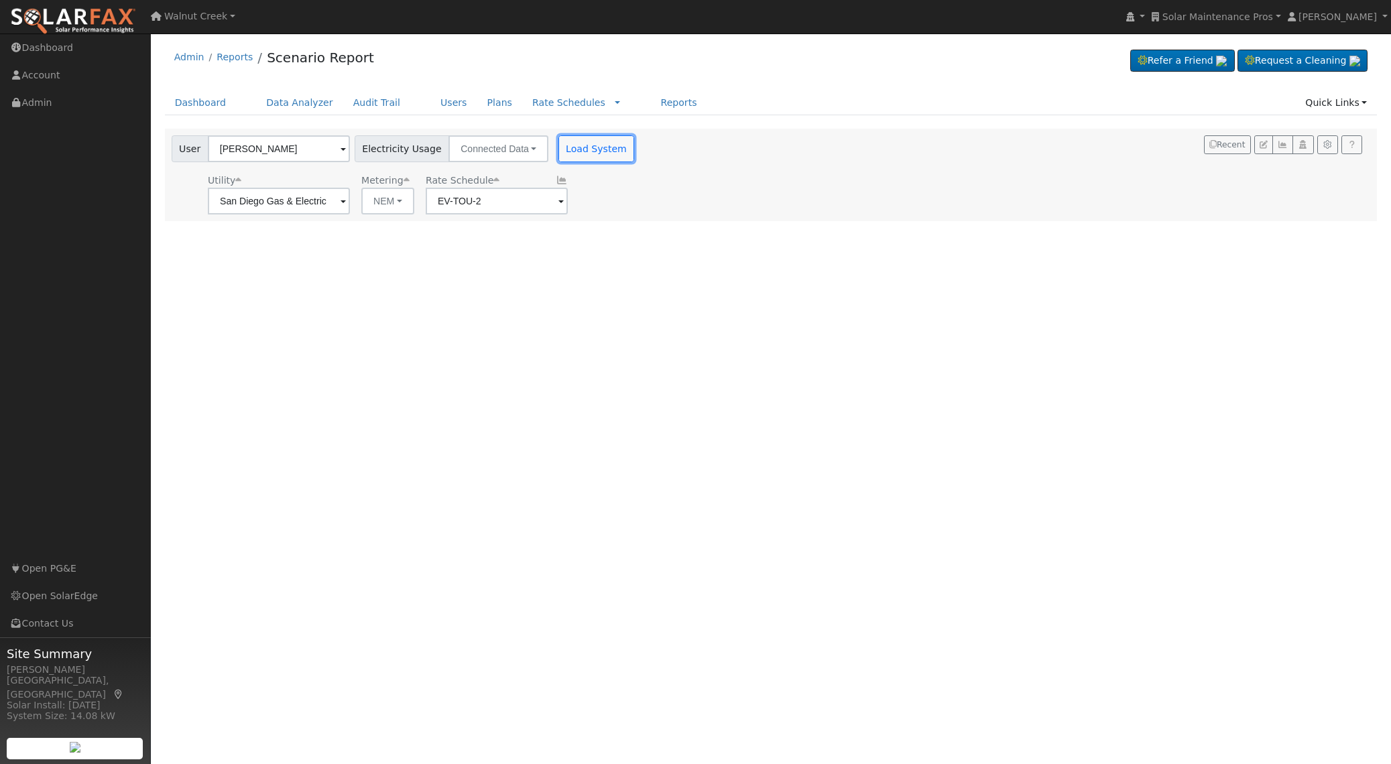
click at [570, 141] on button "Load System" at bounding box center [596, 148] width 76 height 27
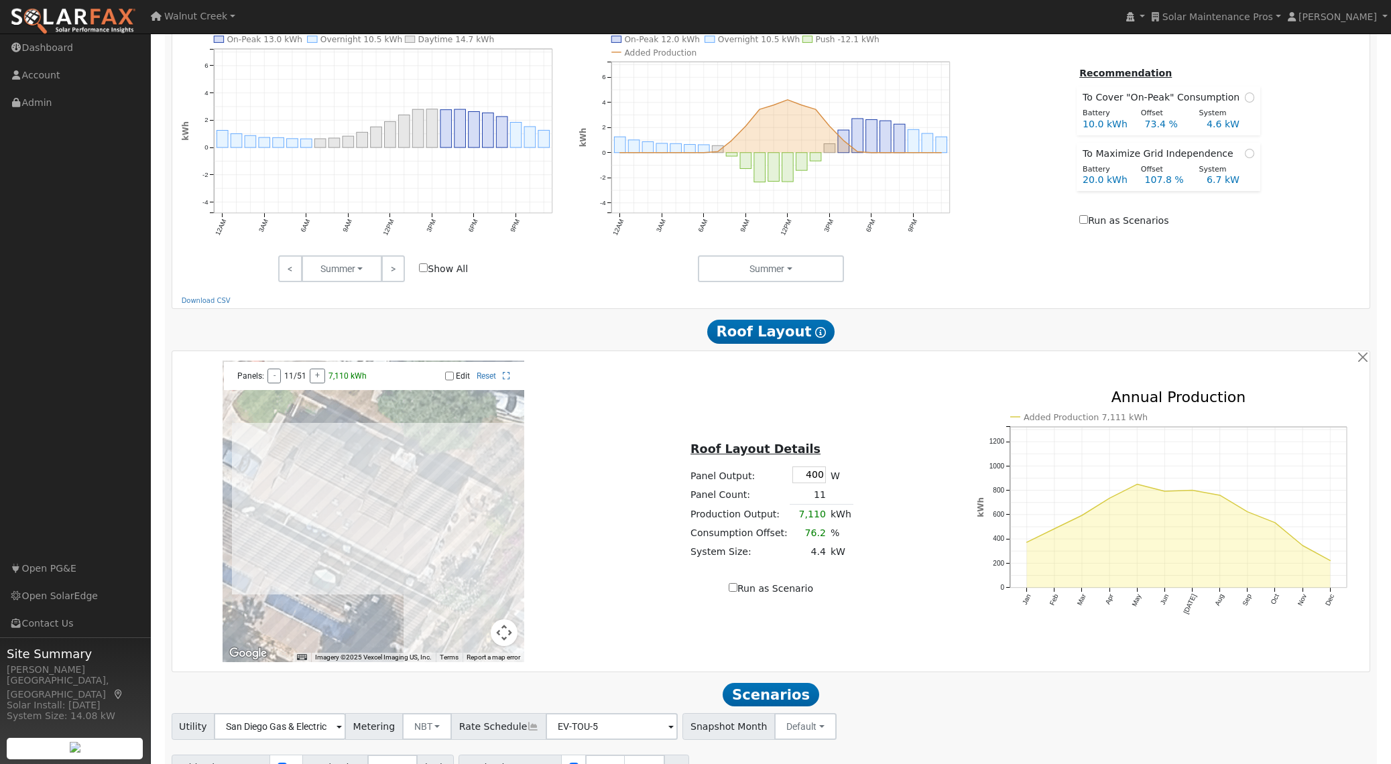
scroll to position [672, 0]
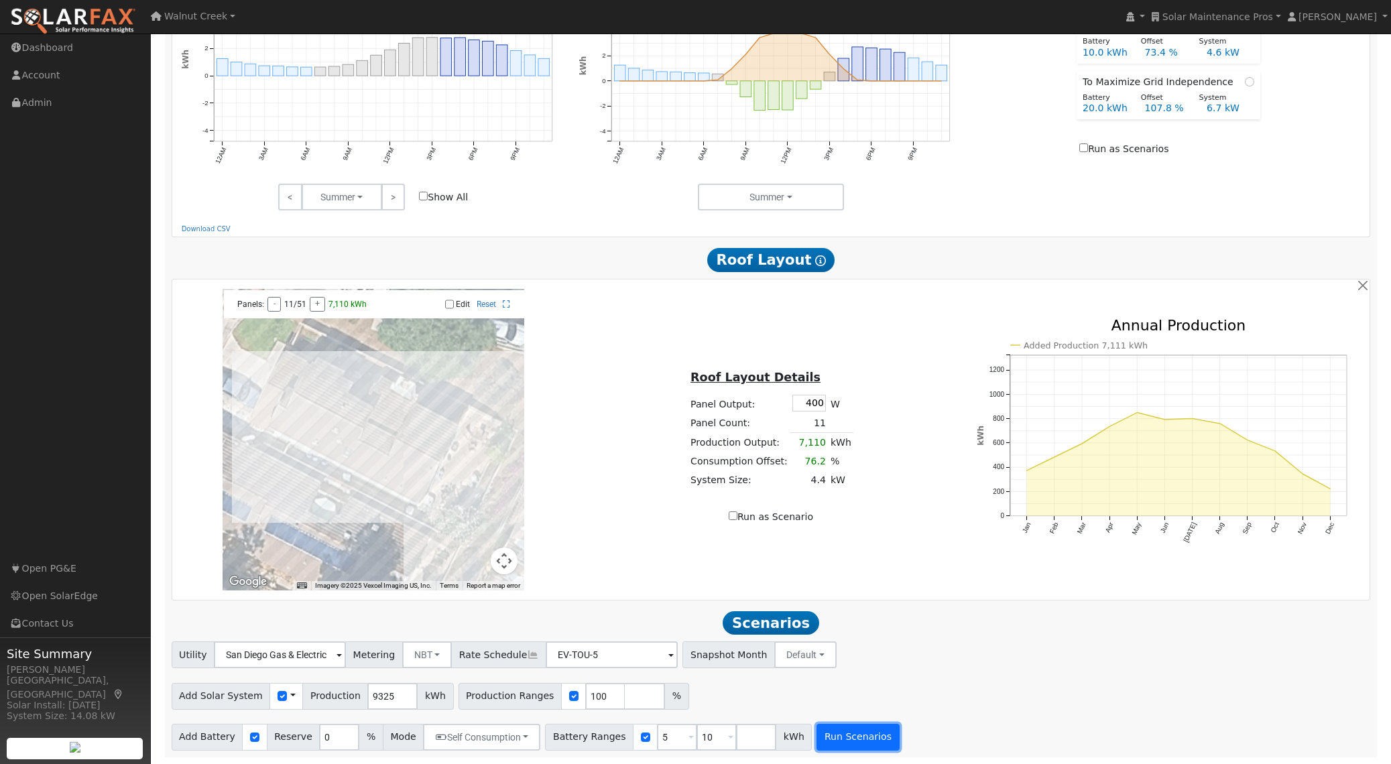
click at [840, 724] on button "Run Scenarios" at bounding box center [857, 737] width 82 height 27
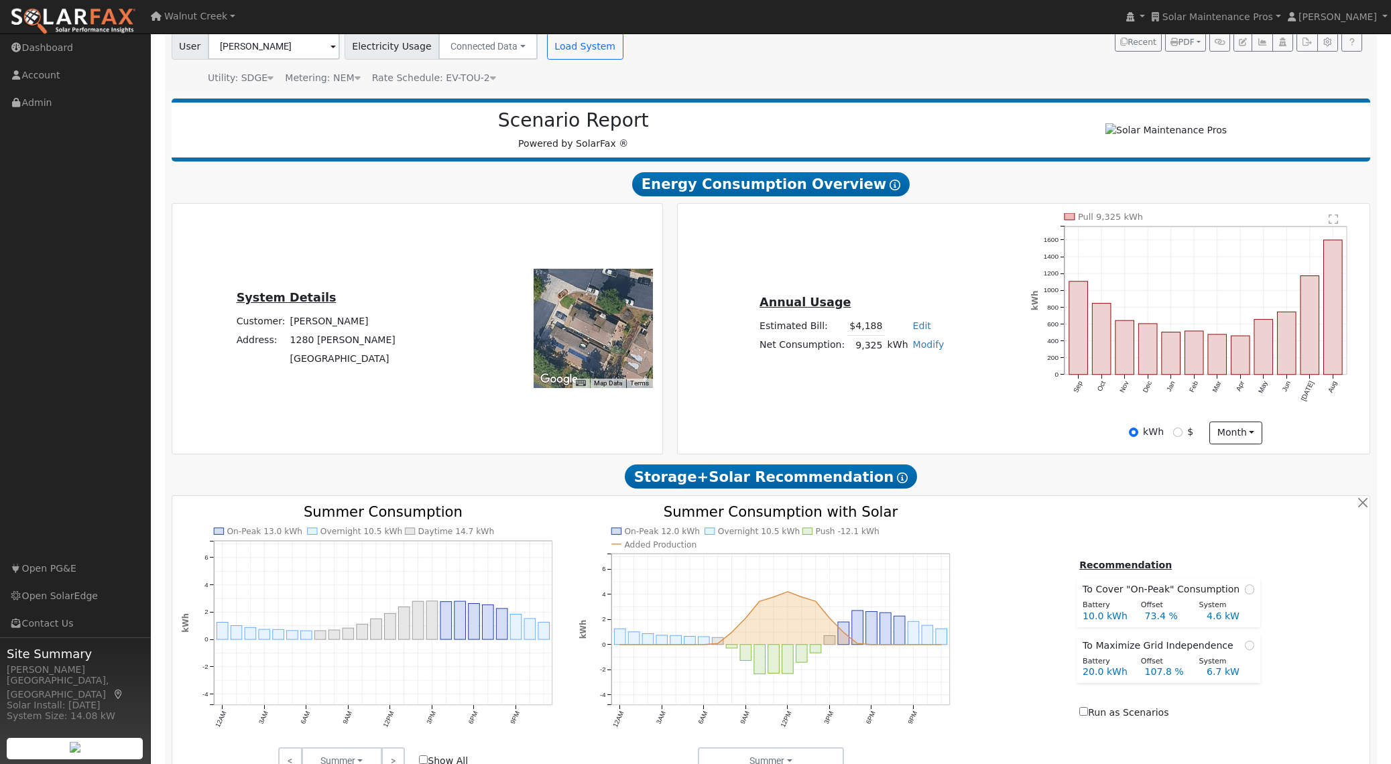
scroll to position [0, 0]
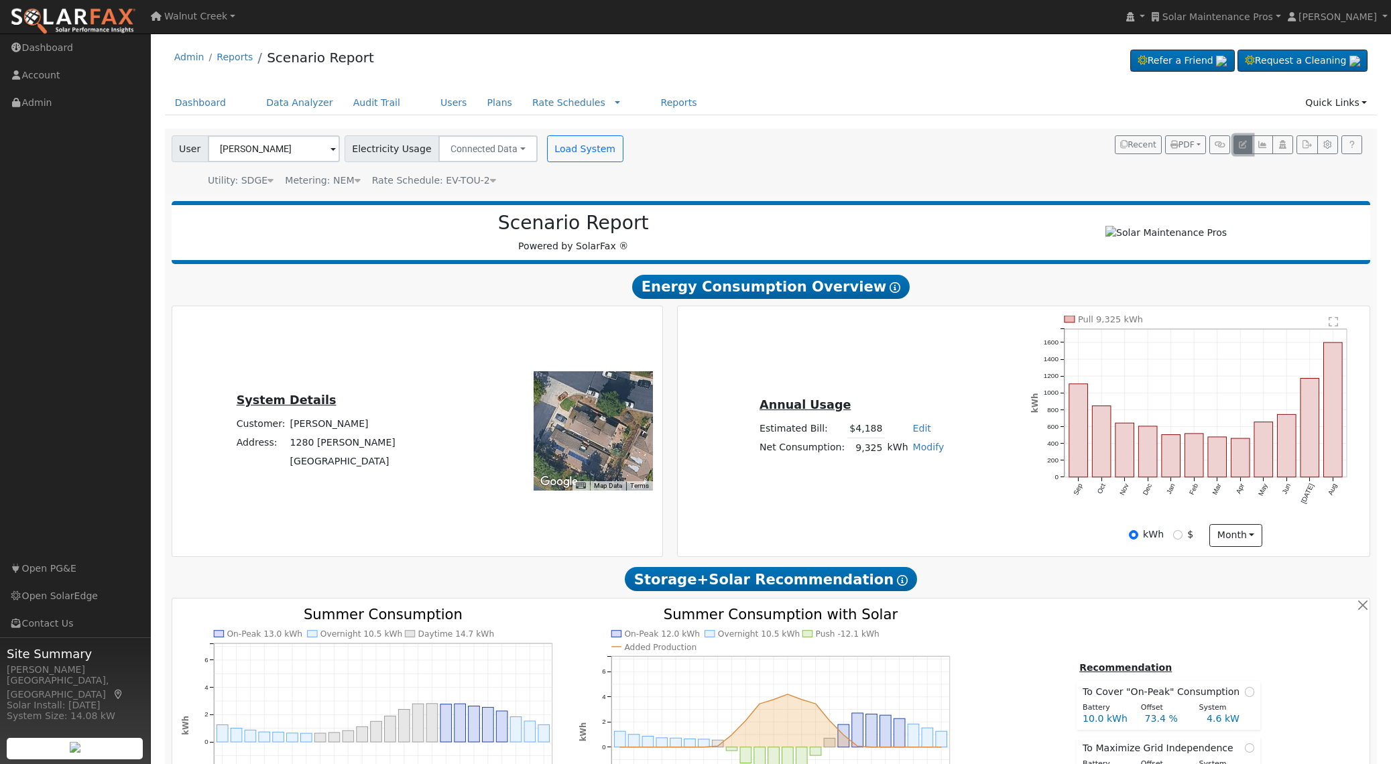
click at [1241, 141] on icon "button" at bounding box center [1242, 145] width 8 height 8
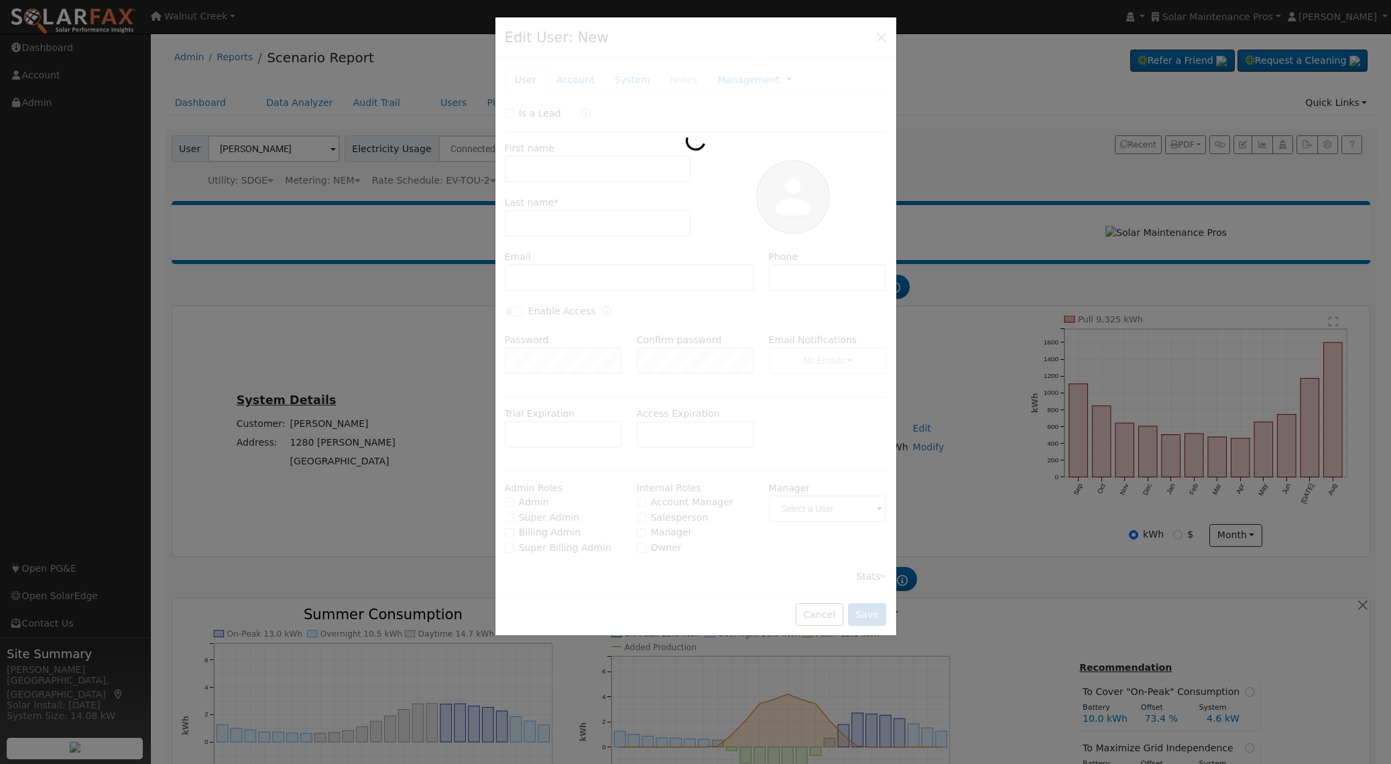
type input "03/16/2023"
type input "01/29/2025"
type input "Paul"
type input "Castanon"
type input "pcastanon@bakerhomeenergy.com"
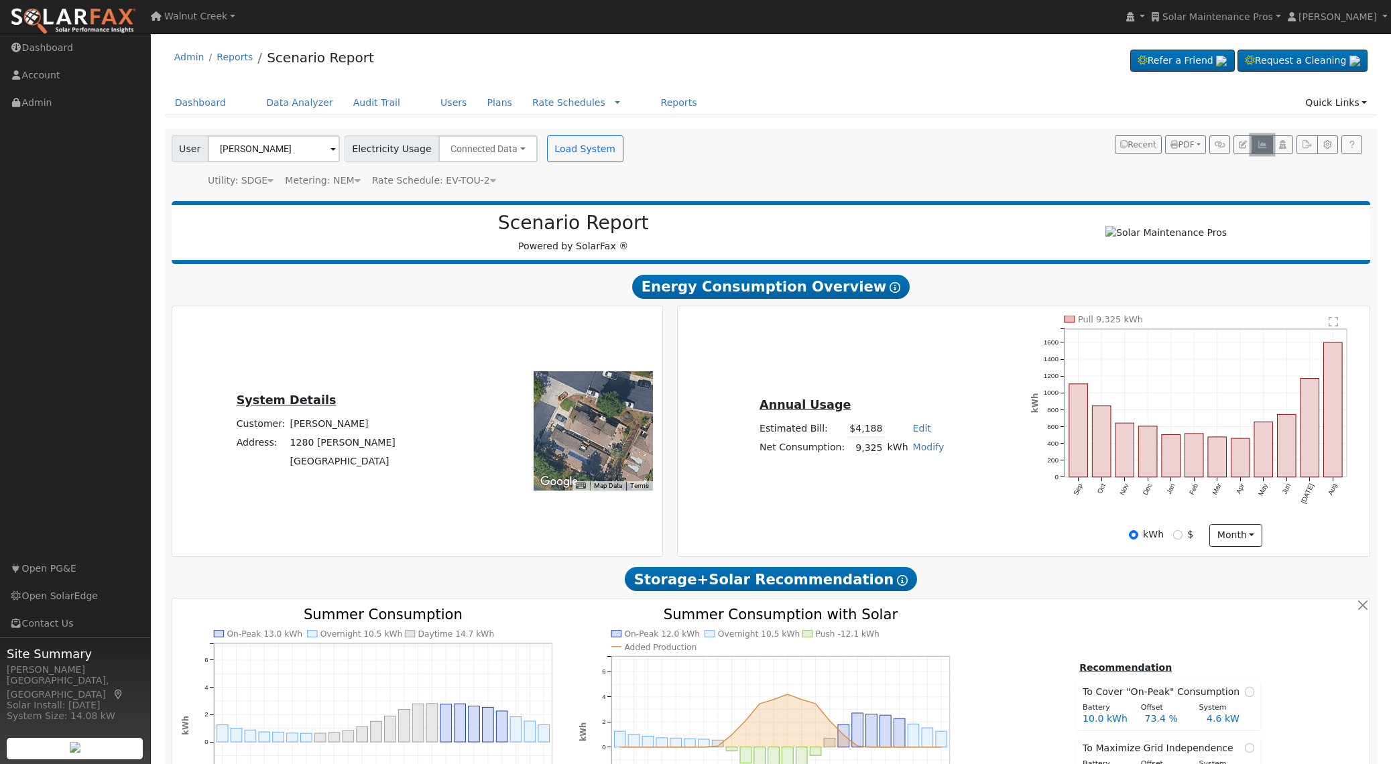
click at [1271, 143] on button "button" at bounding box center [1261, 144] width 21 height 19
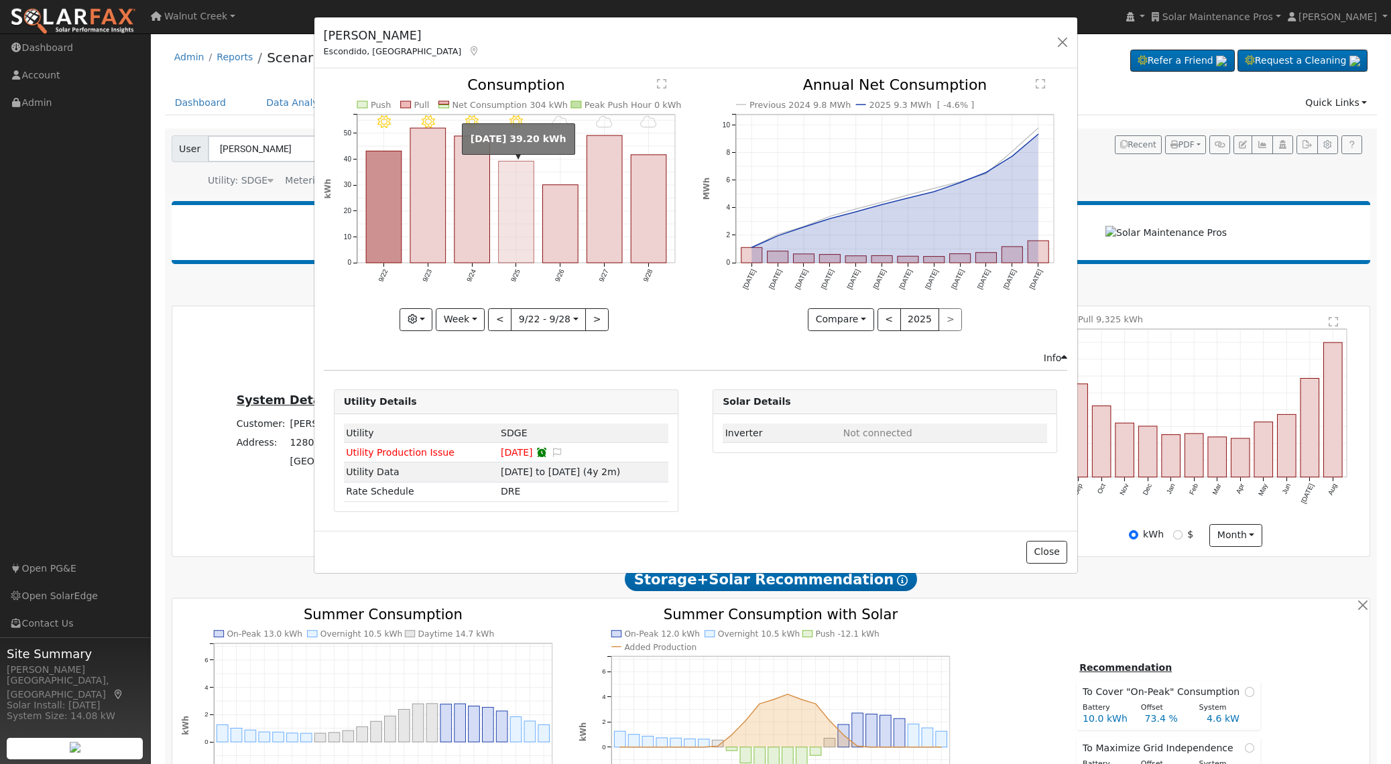
click at [508, 223] on rect "onclick=""" at bounding box center [516, 213] width 36 height 102
type input "2025-09-25"
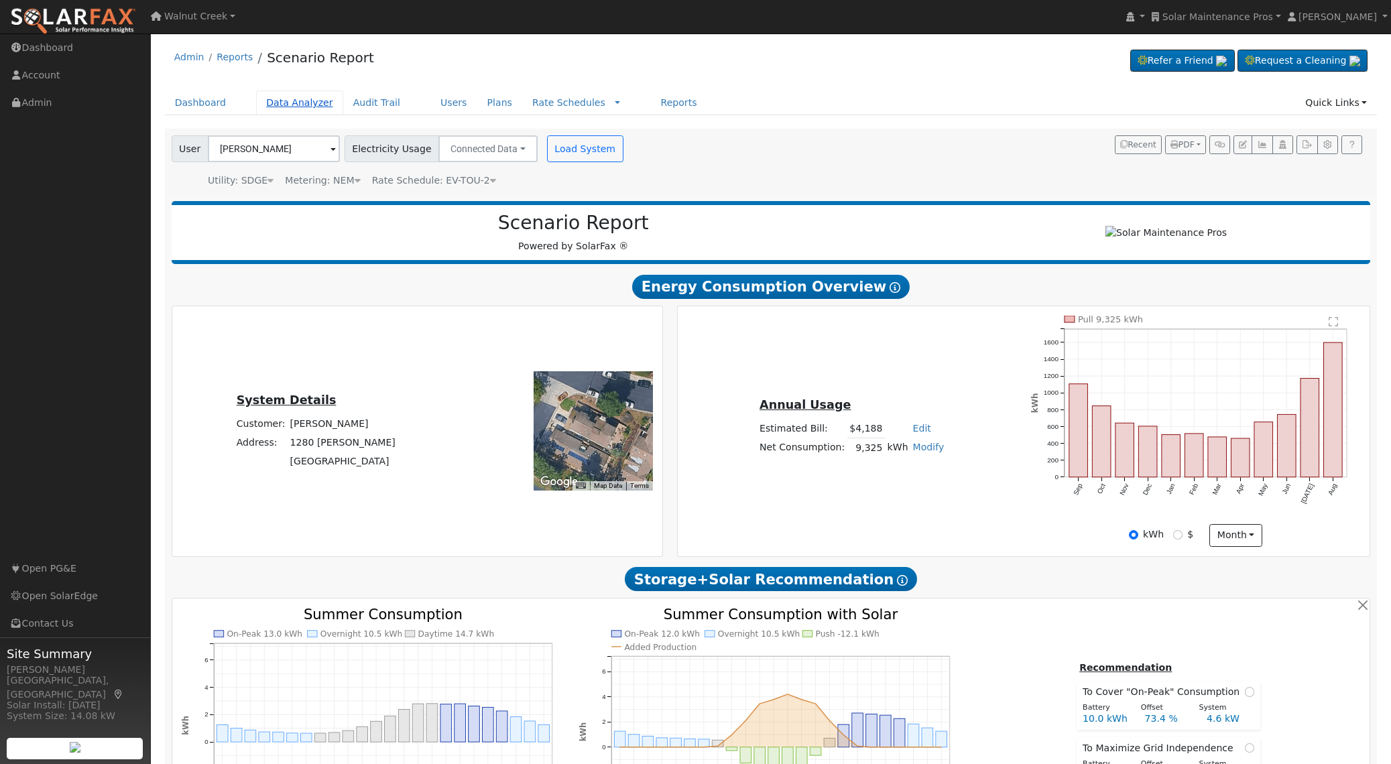
click at [286, 97] on link "Data Analyzer" at bounding box center [299, 102] width 87 height 25
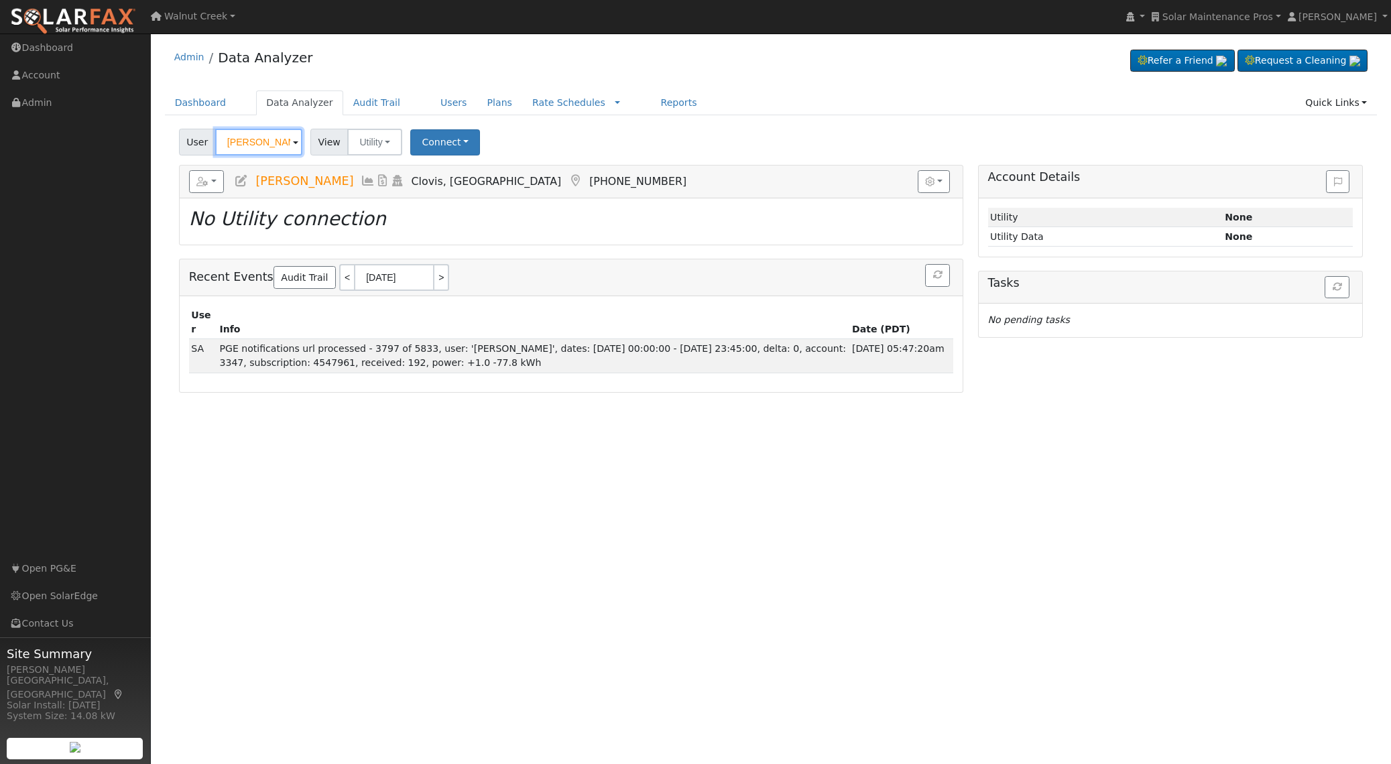
click at [271, 143] on input "[PERSON_NAME]" at bounding box center [258, 142] width 87 height 27
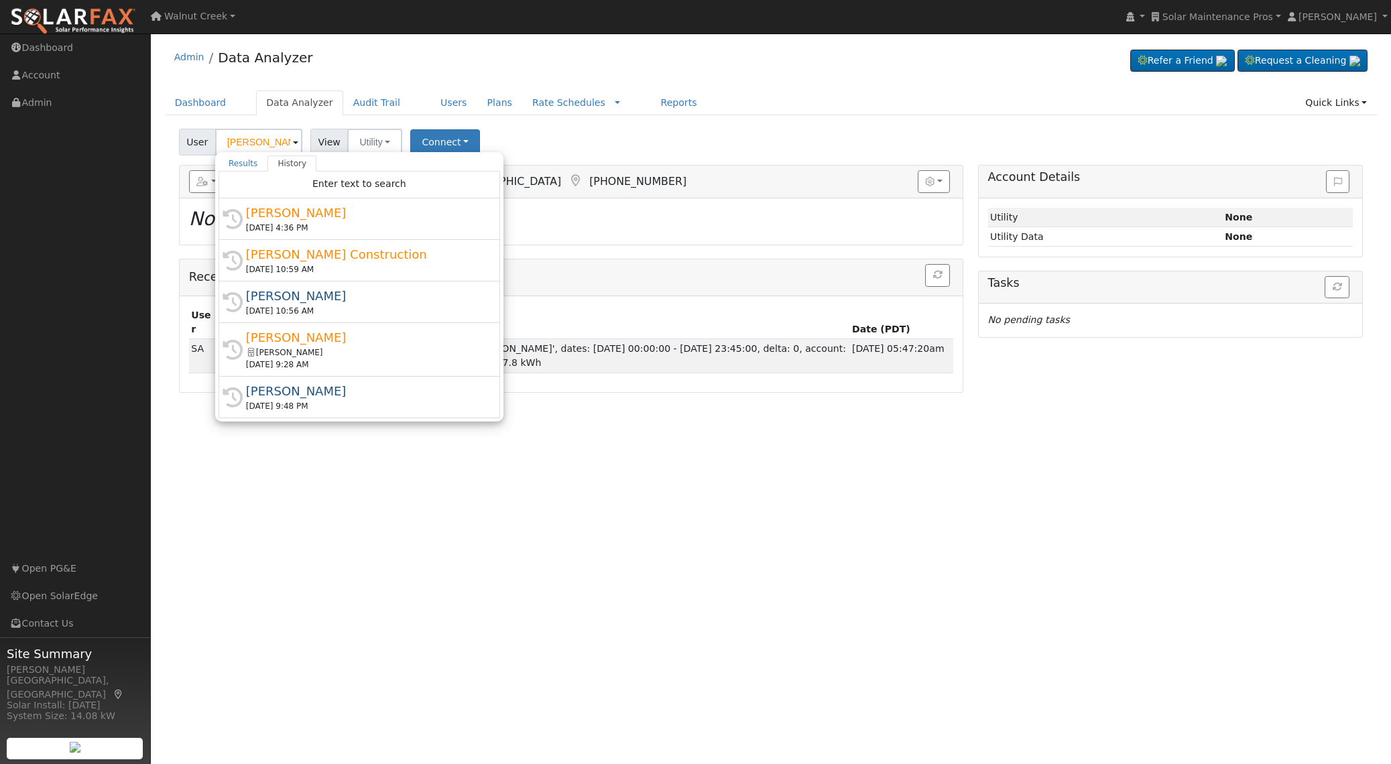
click at [308, 292] on div "[PERSON_NAME]" at bounding box center [365, 296] width 239 height 18
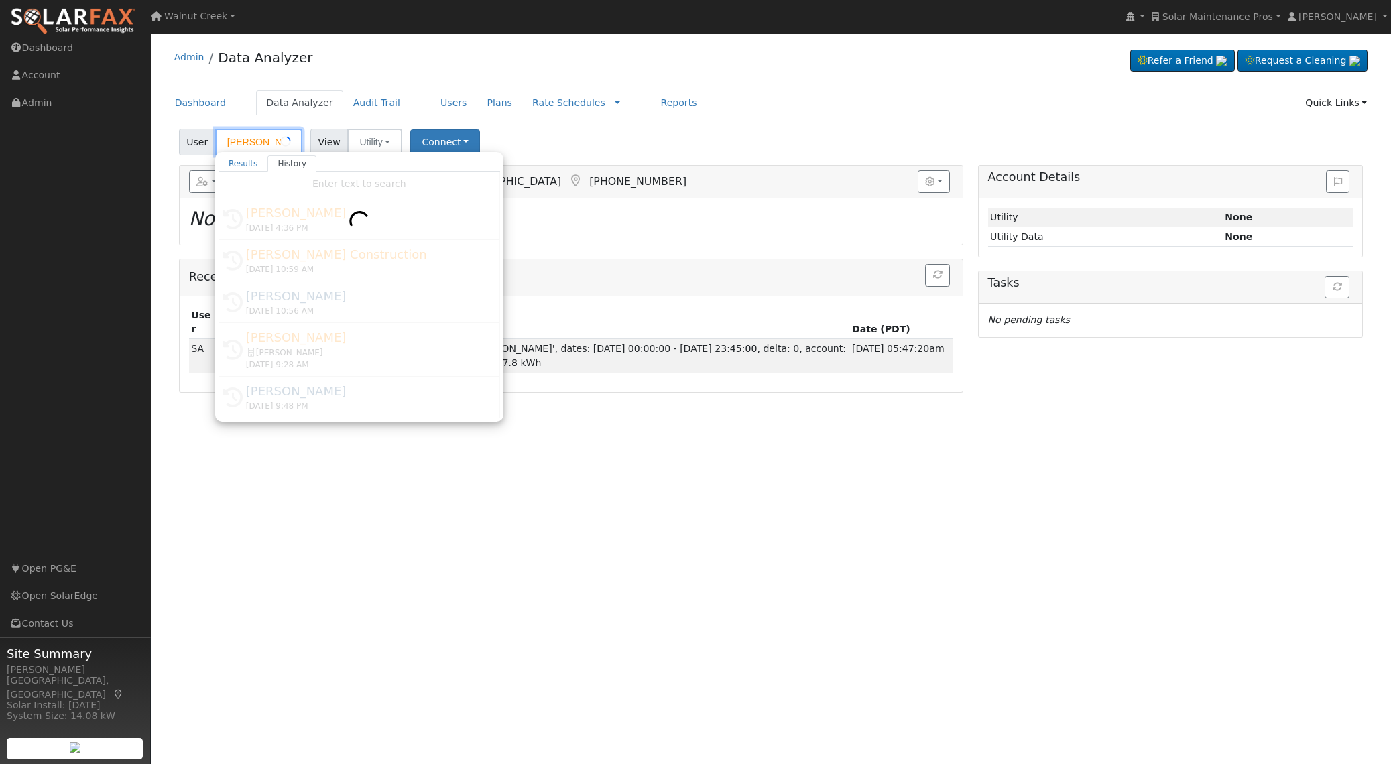
type input "[PERSON_NAME]"
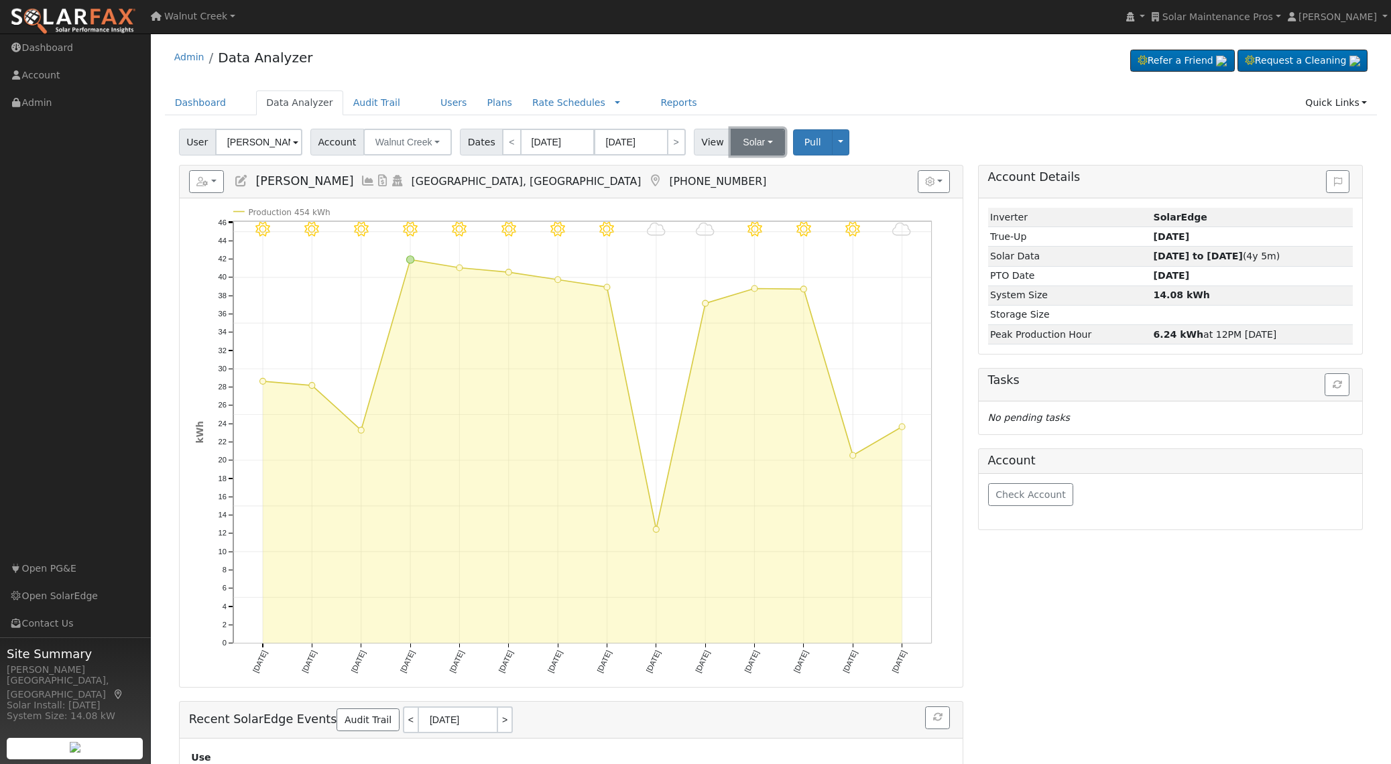
click at [765, 148] on button "Solar" at bounding box center [757, 142] width 54 height 27
click at [761, 174] on link "Utility" at bounding box center [776, 171] width 93 height 19
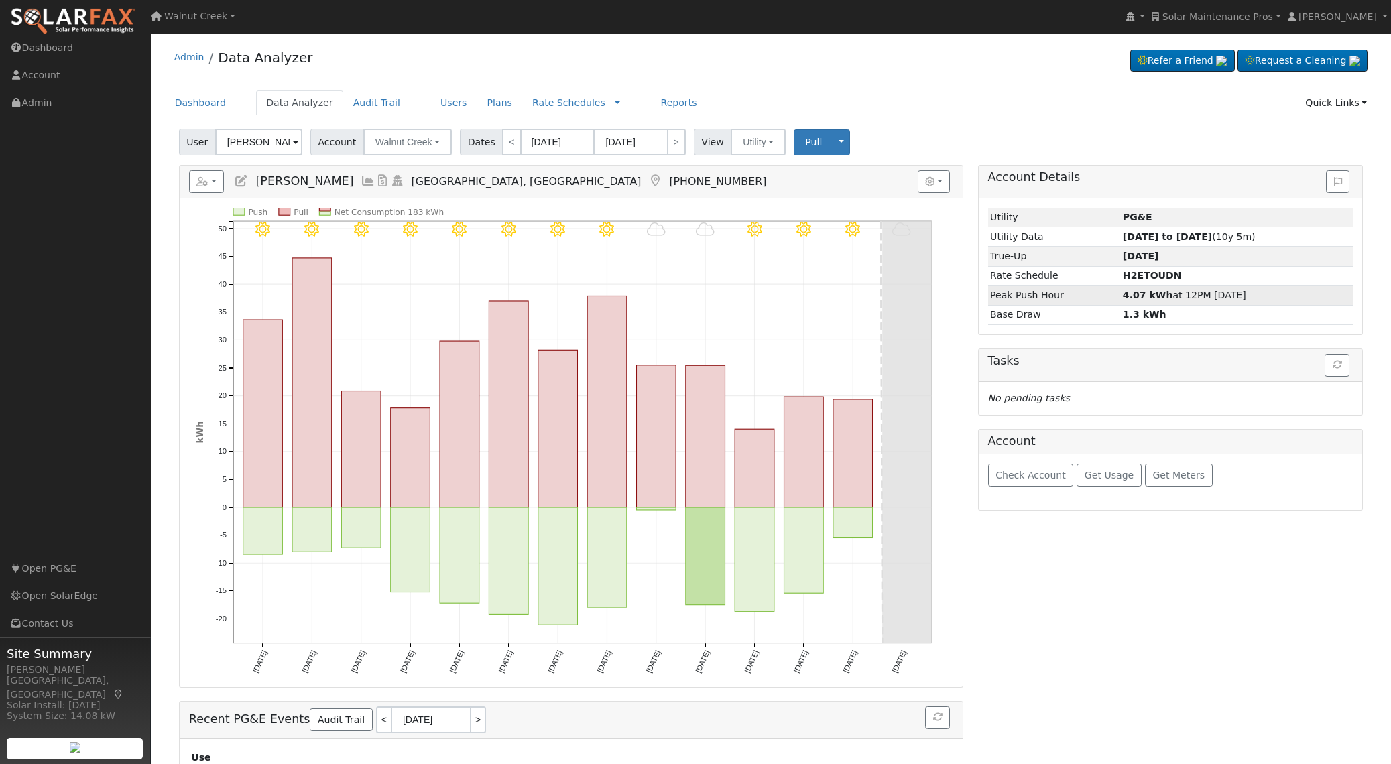
click at [1125, 296] on strong "4.07 kWh" at bounding box center [1147, 294] width 50 height 11
drag, startPoint x: 1125, startPoint y: 296, endPoint x: 1165, endPoint y: 320, distance: 46.7
click at [1173, 296] on td "4.07 kWh at 12PM [DATE]" at bounding box center [1236, 294] width 233 height 19
click at [598, 105] on div "Rate Schedules Rate Schedules Companies Messages" at bounding box center [576, 102] width 108 height 25
click at [615, 103] on link at bounding box center [617, 103] width 5 height 14
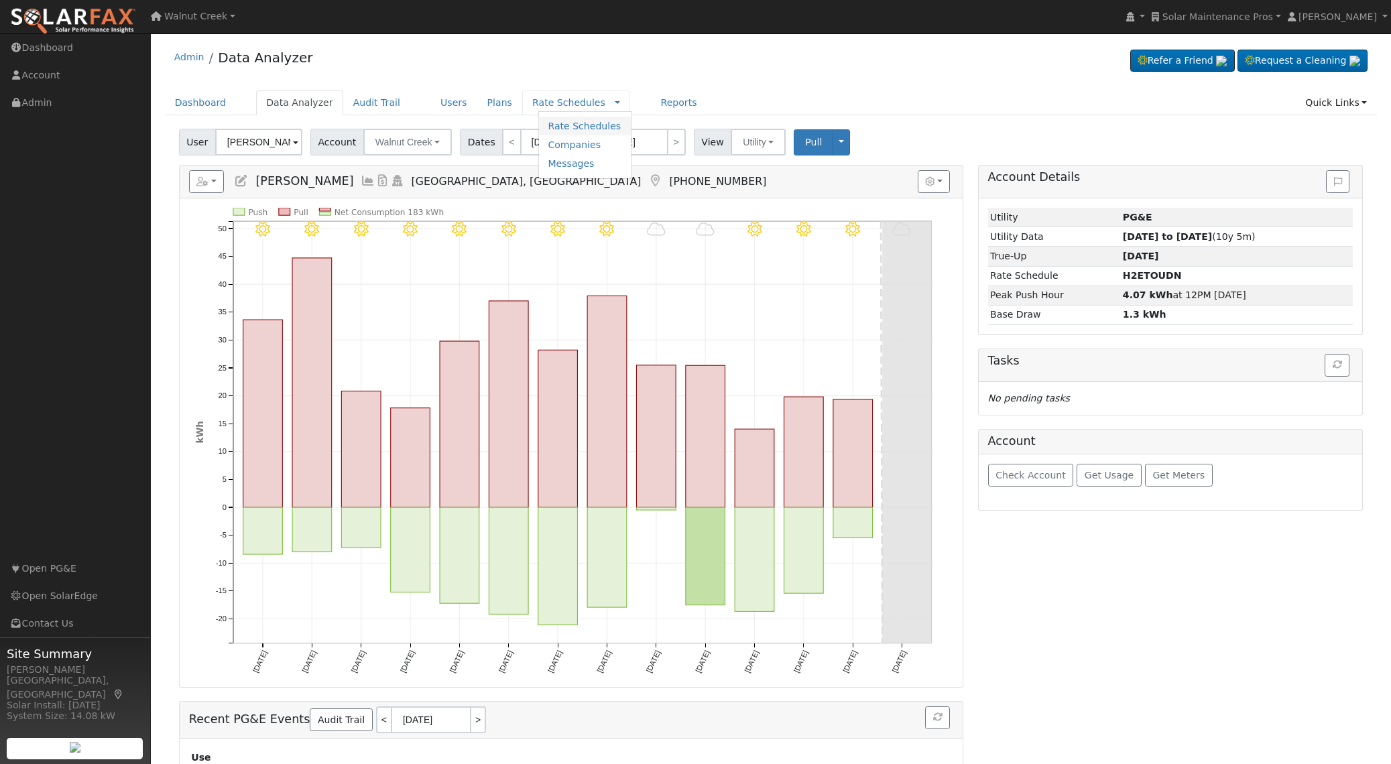
click at [588, 129] on link "Rate Schedules" at bounding box center [584, 126] width 93 height 19
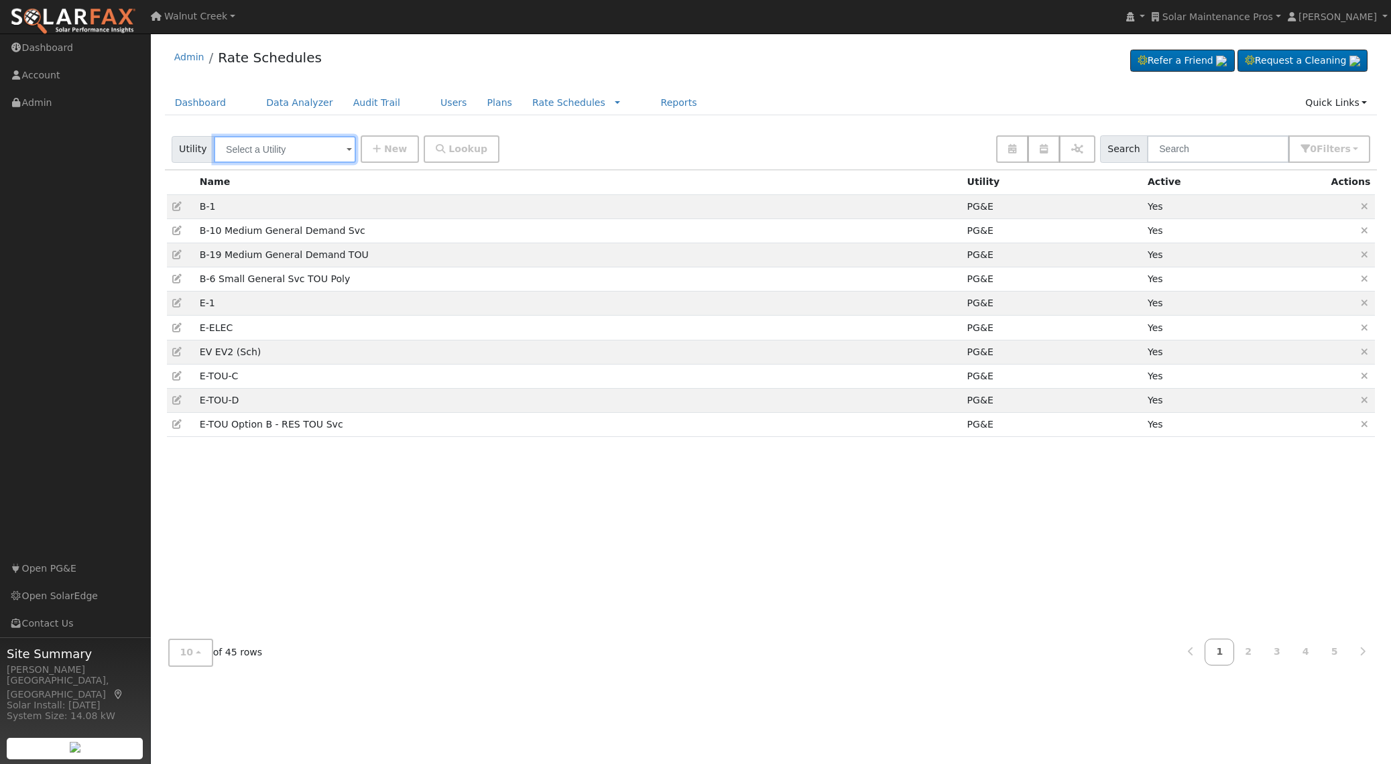
click at [281, 150] on input "text" at bounding box center [285, 149] width 142 height 27
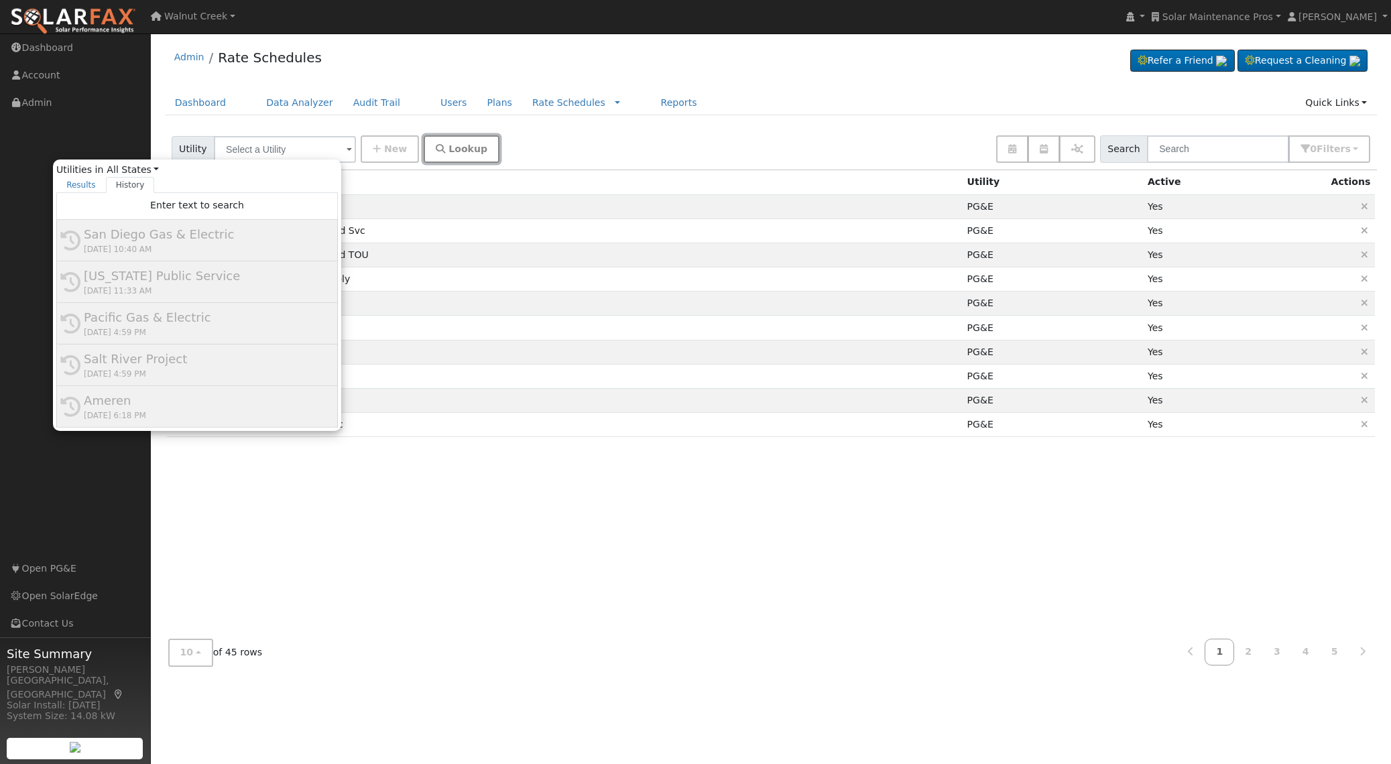
click at [454, 155] on button "Lookup" at bounding box center [462, 148] width 76 height 27
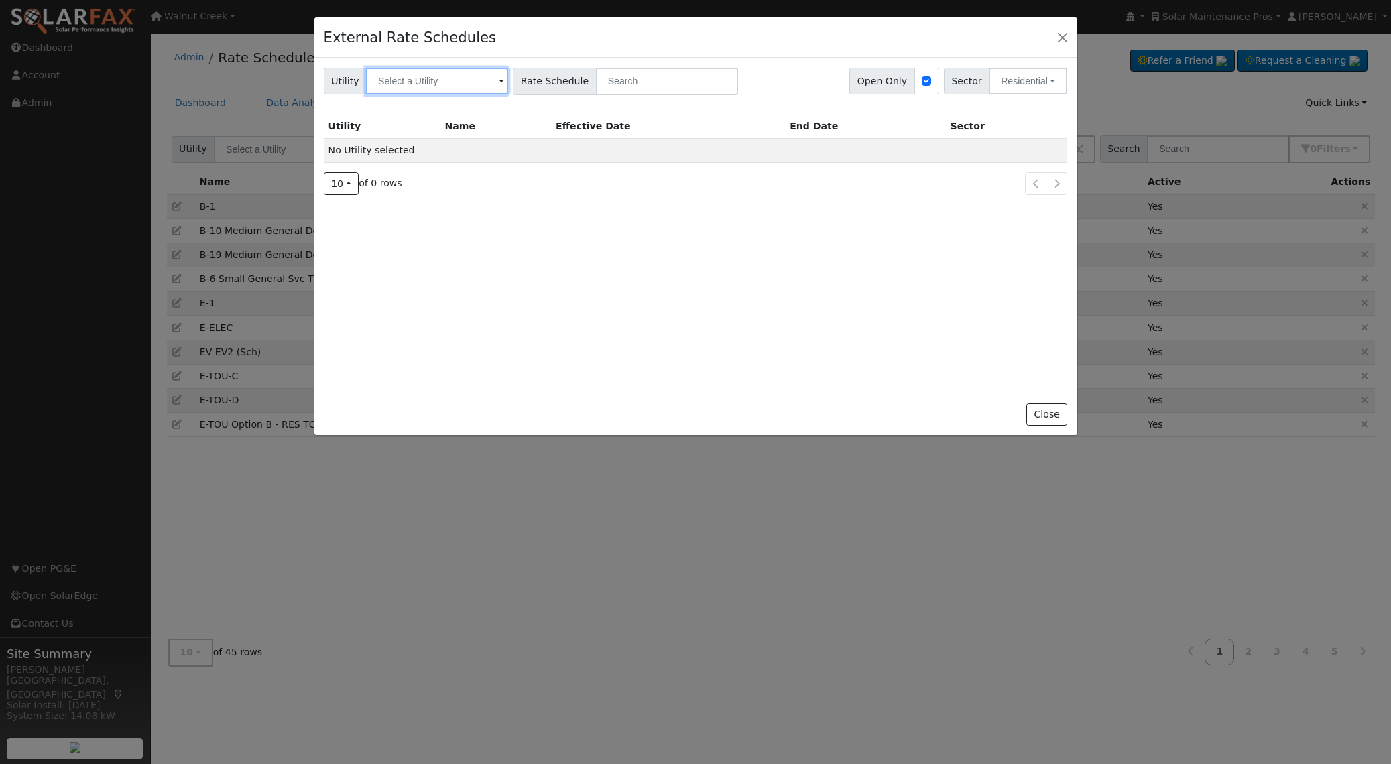
click at [452, 86] on input "text" at bounding box center [437, 81] width 142 height 27
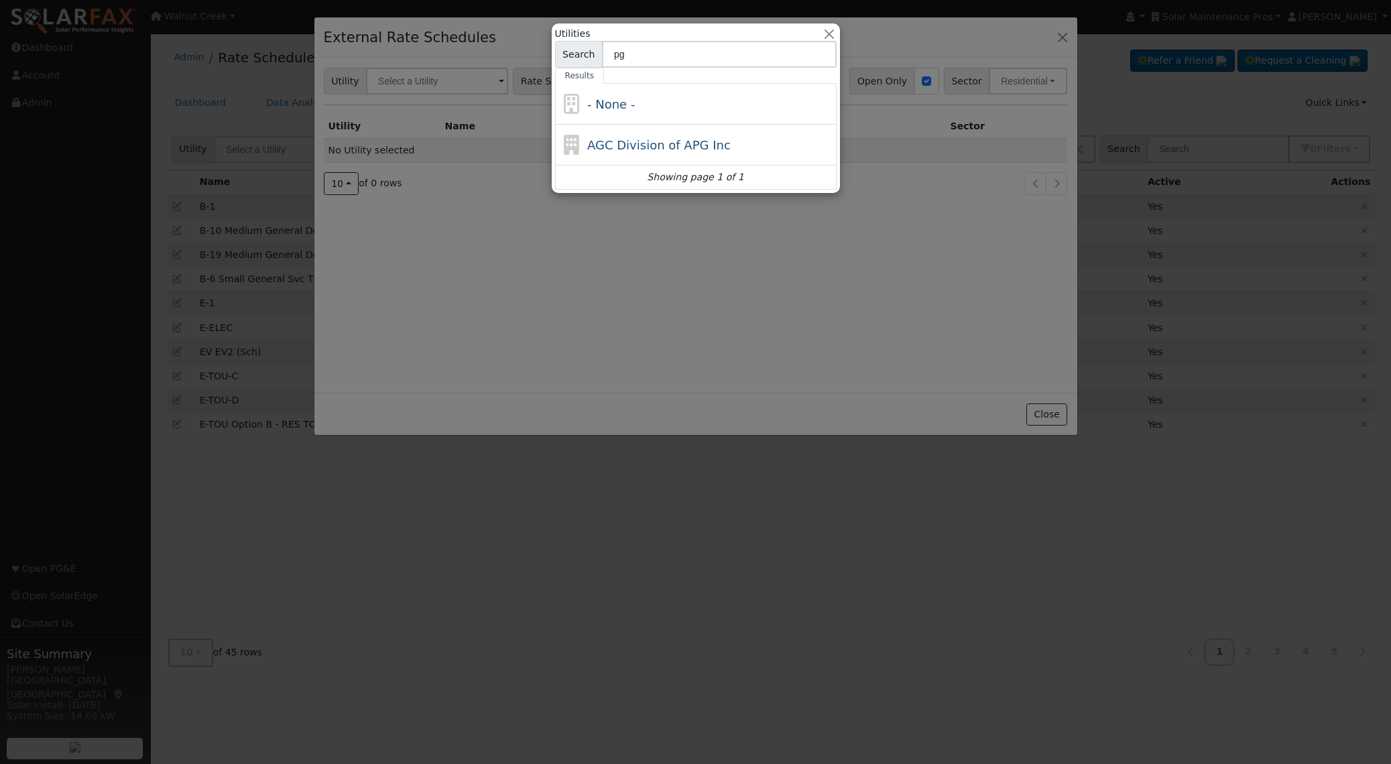
type input "p"
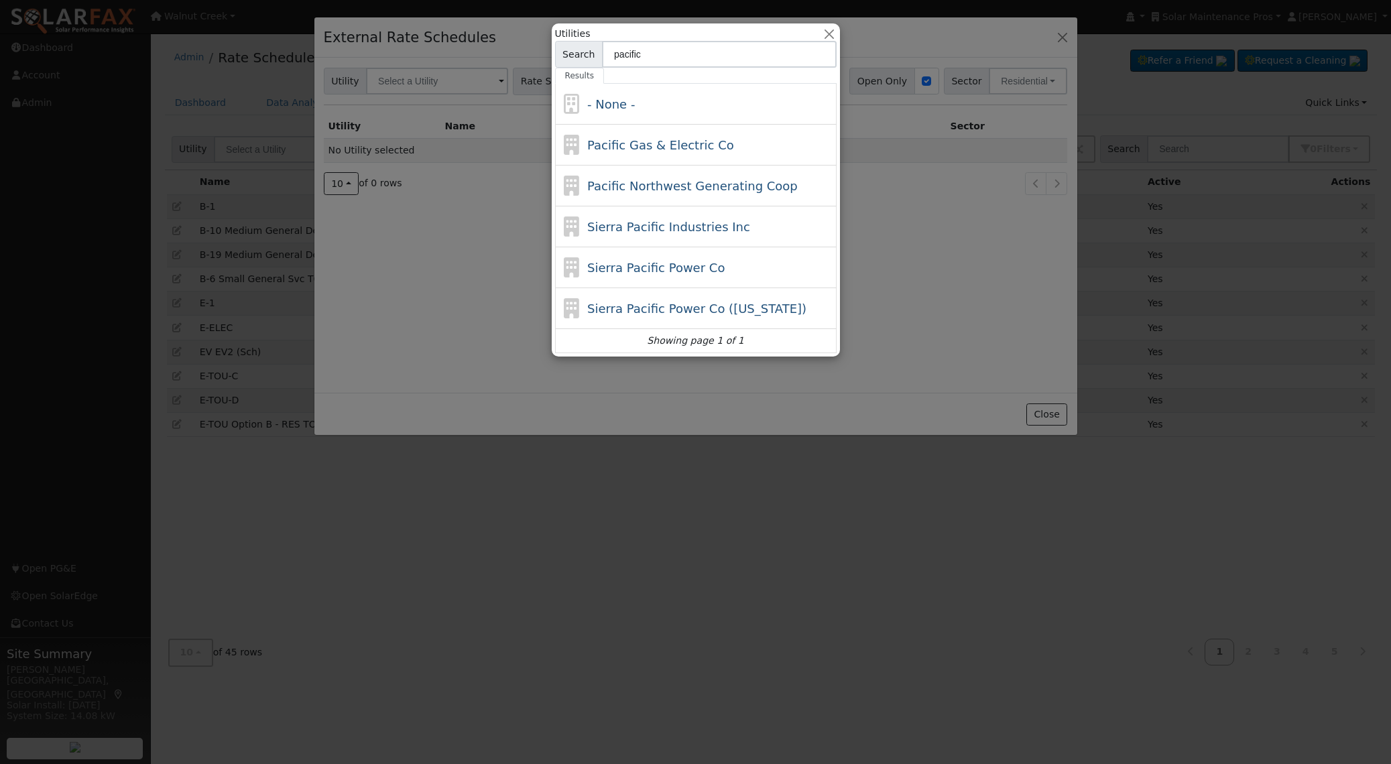
type input "pacific g"
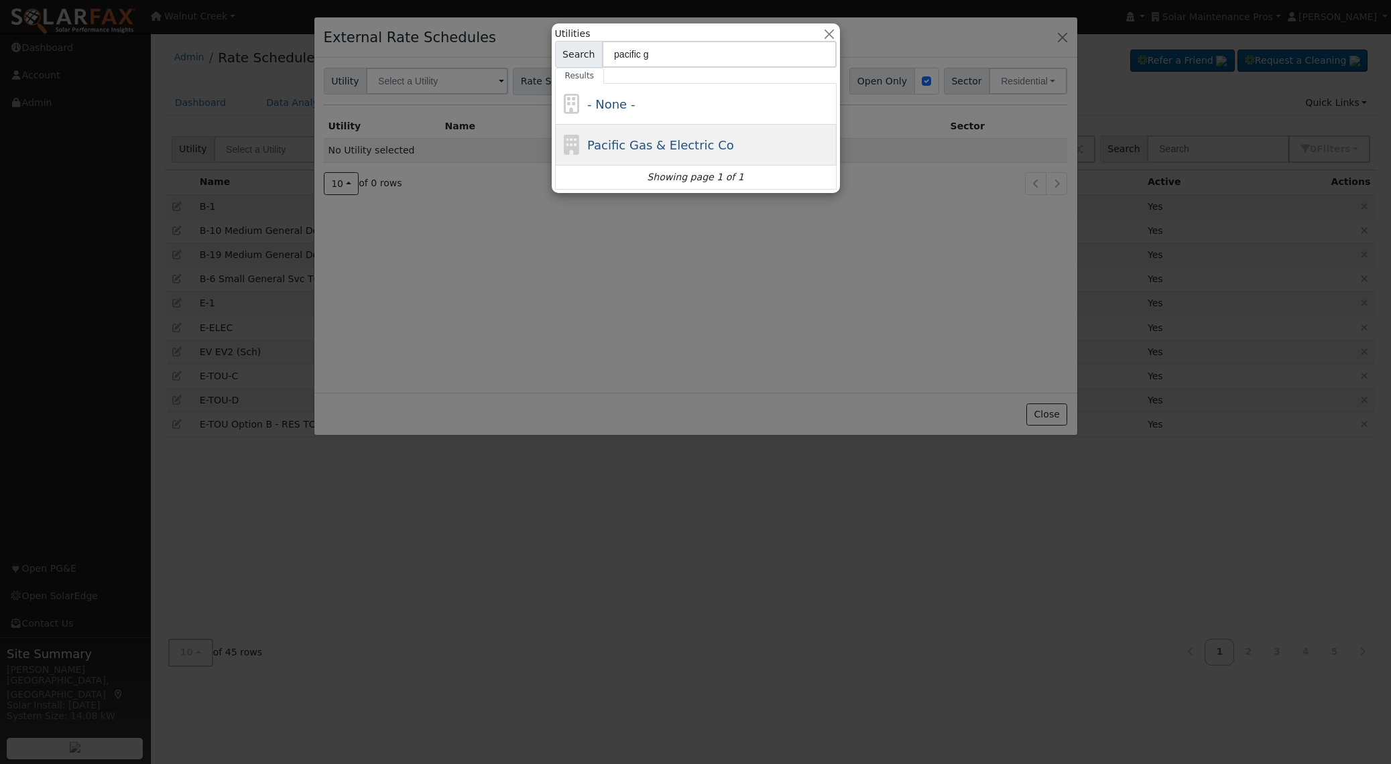
click at [602, 143] on span "Pacific Gas & Electric Co" at bounding box center [660, 145] width 147 height 14
type input "Pacific Gas & Electric Co"
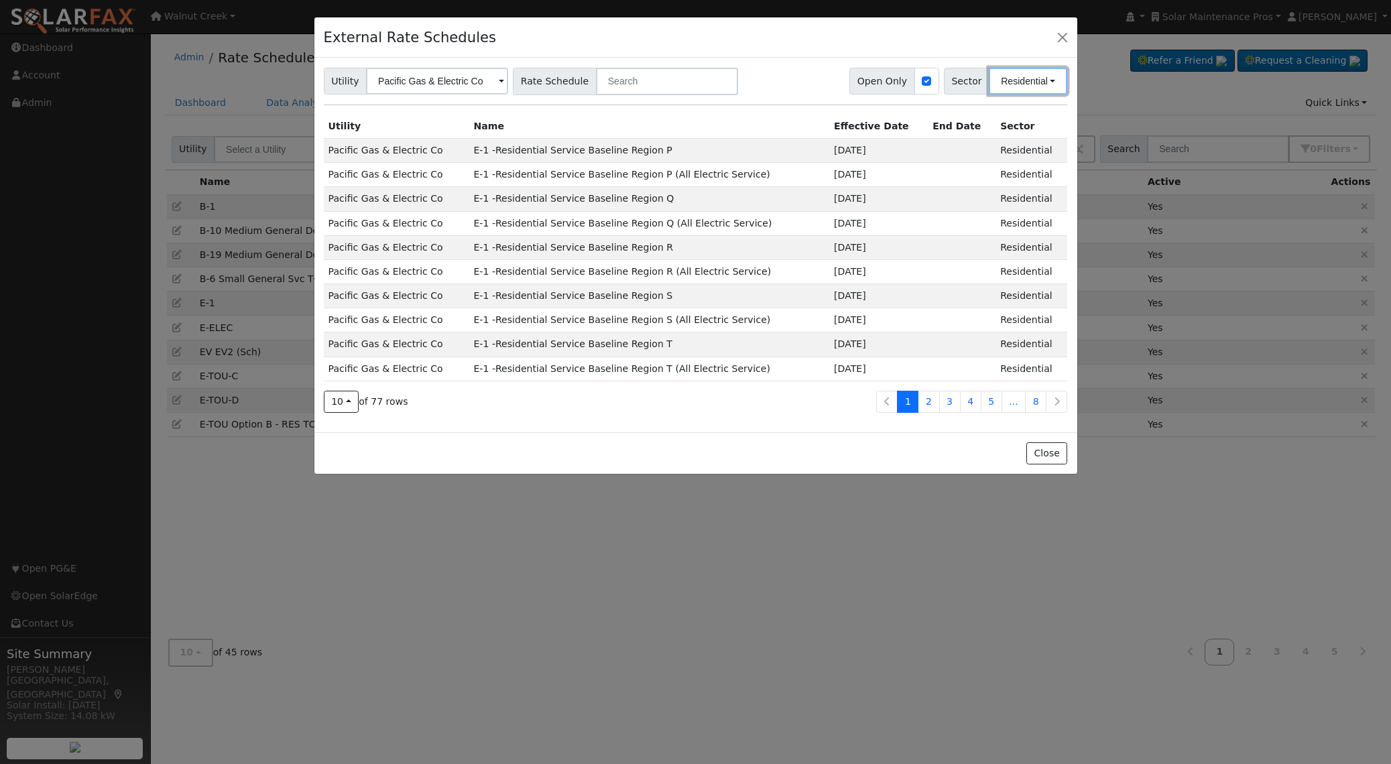
click at [1017, 84] on button "Residential" at bounding box center [1027, 81] width 78 height 27
click at [1024, 150] on link "Commercial" at bounding box center [1019, 148] width 93 height 19
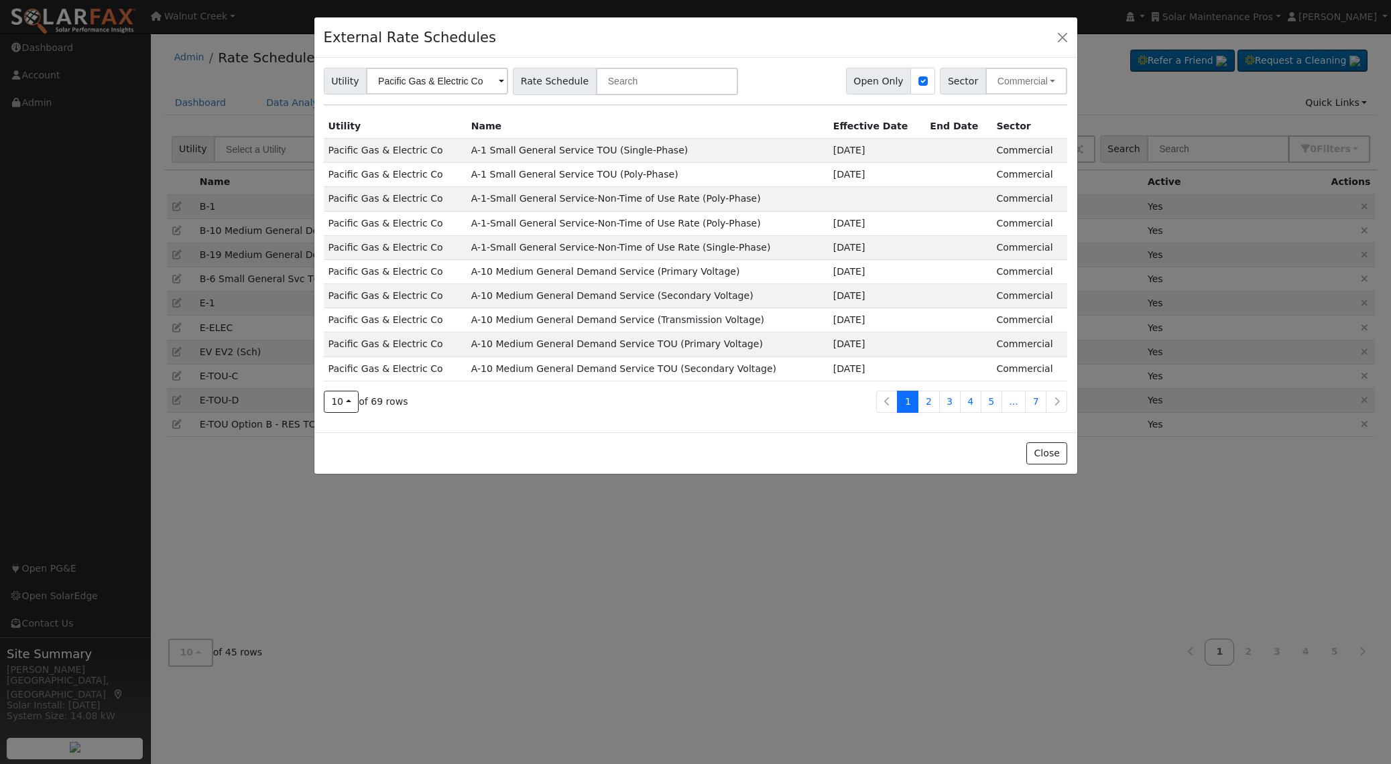
click at [391, 150] on td "Pacific Gas & Electric Co" at bounding box center [395, 150] width 143 height 24
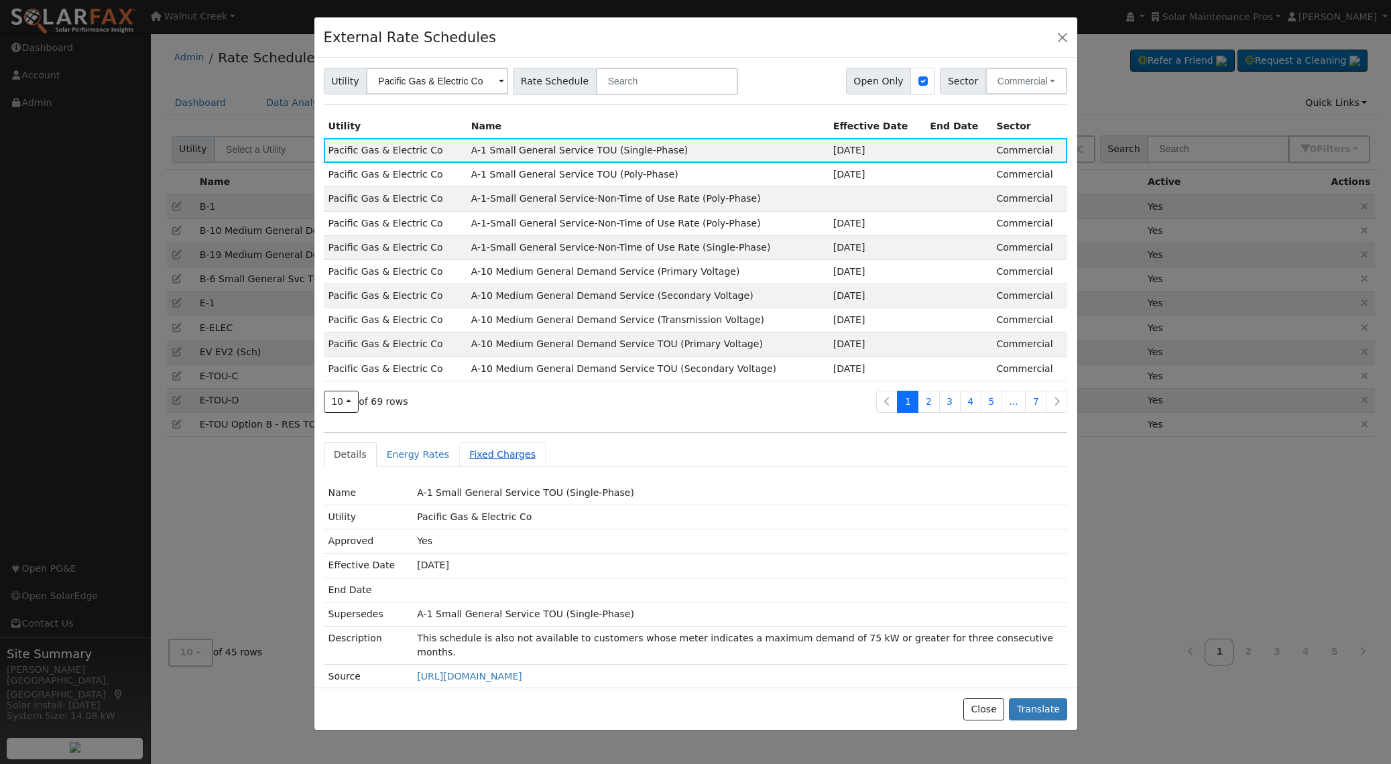
click at [505, 454] on link "Fixed Charges" at bounding box center [502, 454] width 86 height 25
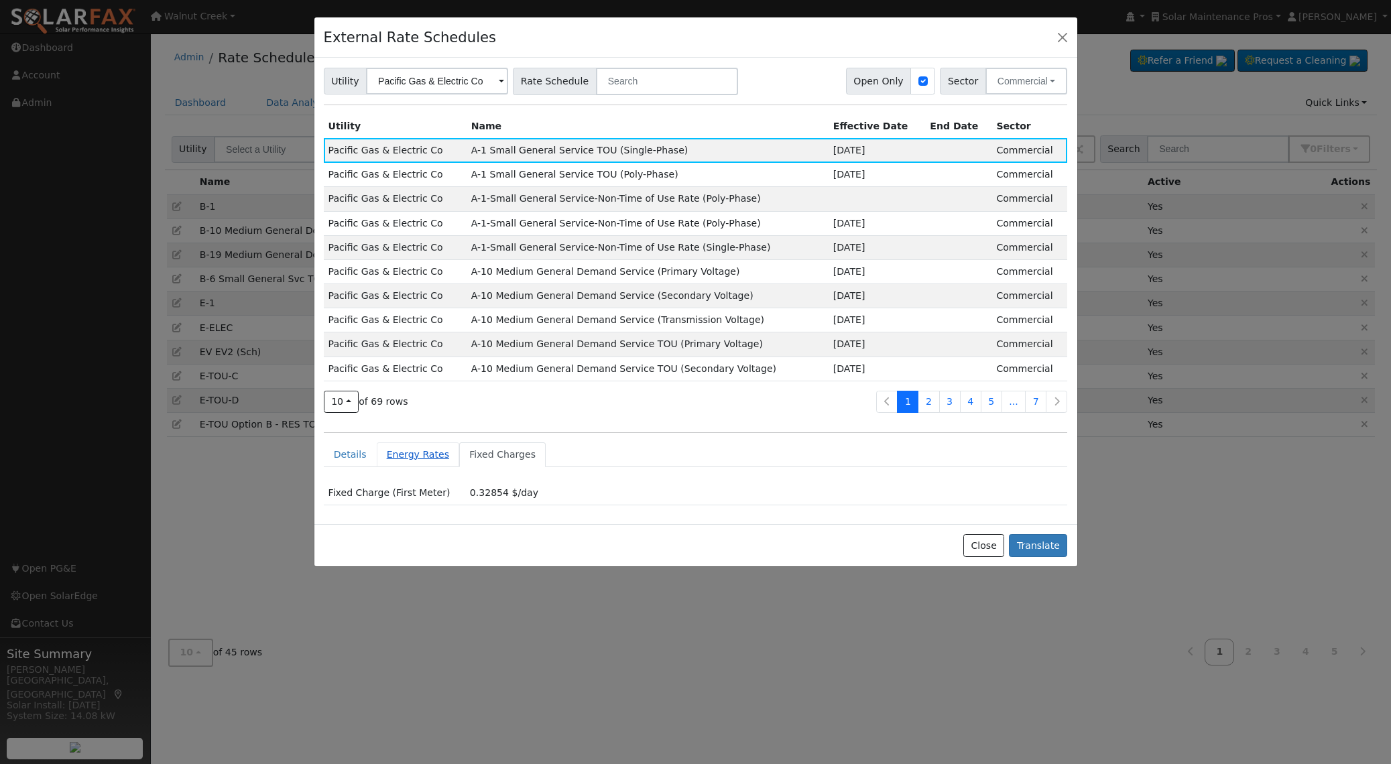
click at [420, 455] on link "Energy Rates" at bounding box center [418, 454] width 83 height 25
